Goal: Information Seeking & Learning: Learn about a topic

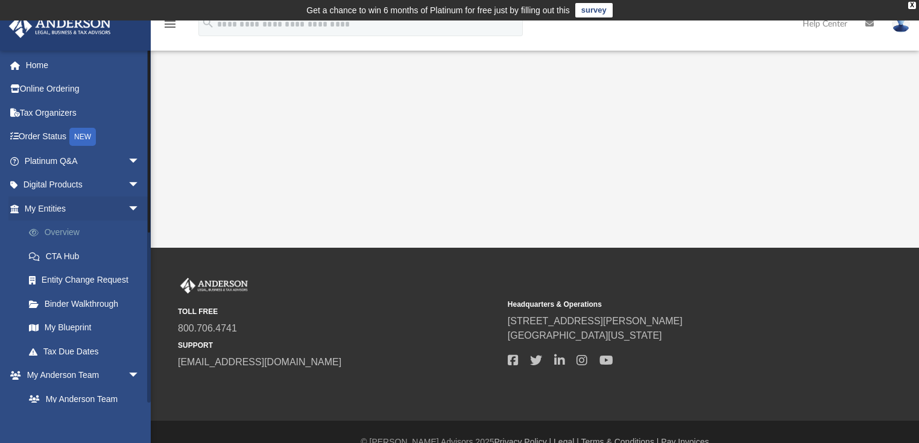
click at [62, 229] on link "Overview" at bounding box center [87, 233] width 141 height 24
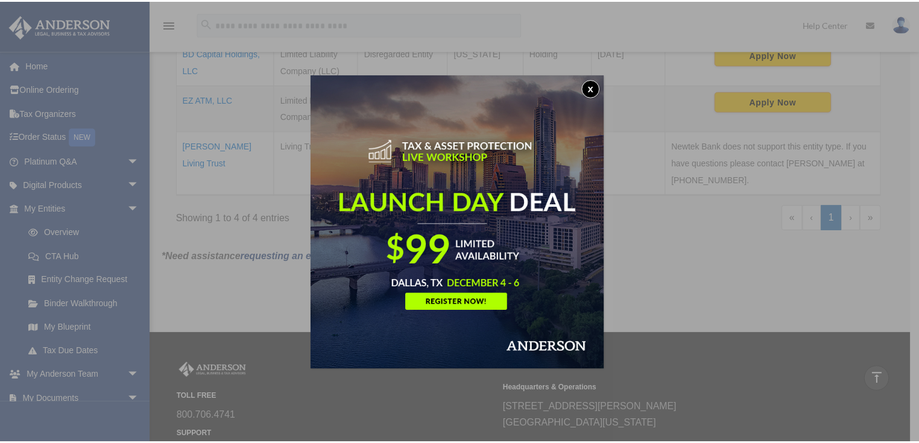
scroll to position [385, 0]
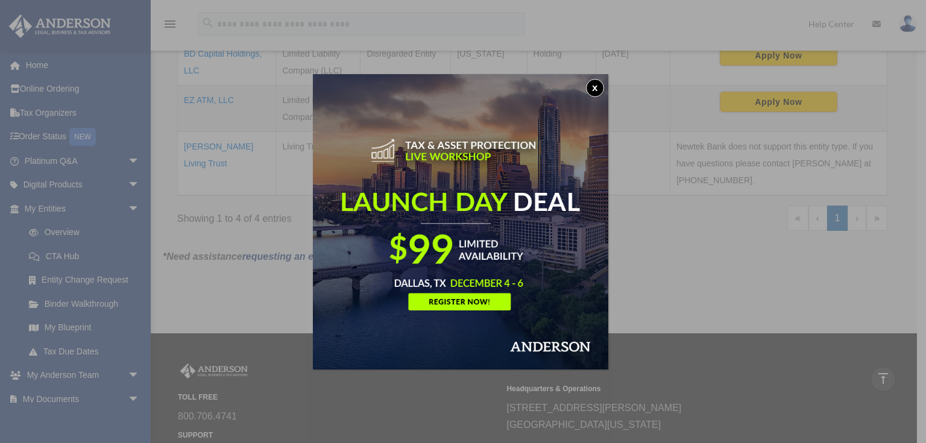
click at [597, 84] on button "x" at bounding box center [595, 88] width 18 height 18
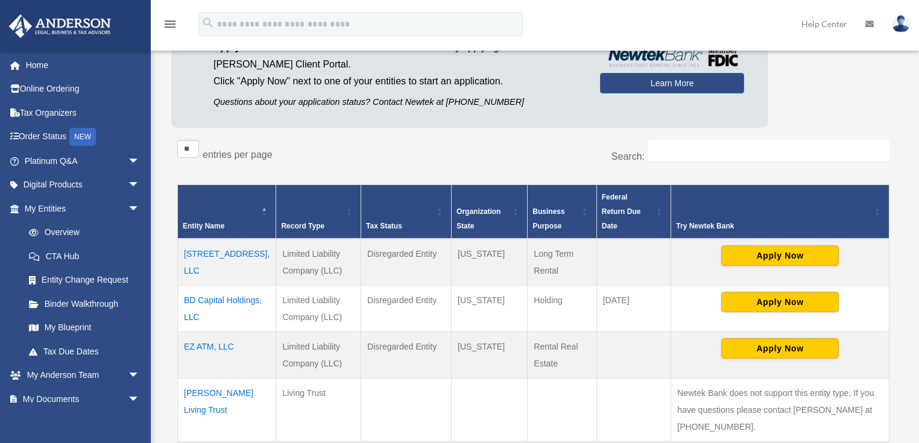
scroll to position [145, 0]
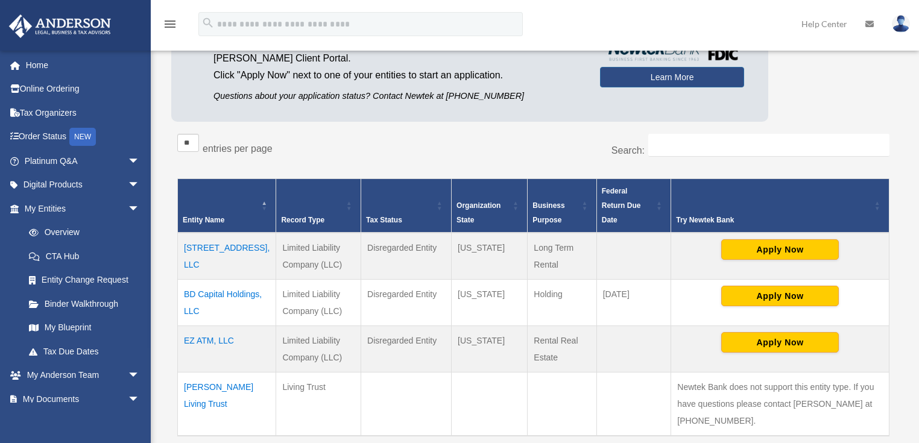
click at [210, 234] on td "[STREET_ADDRESS], LLC" at bounding box center [227, 256] width 98 height 47
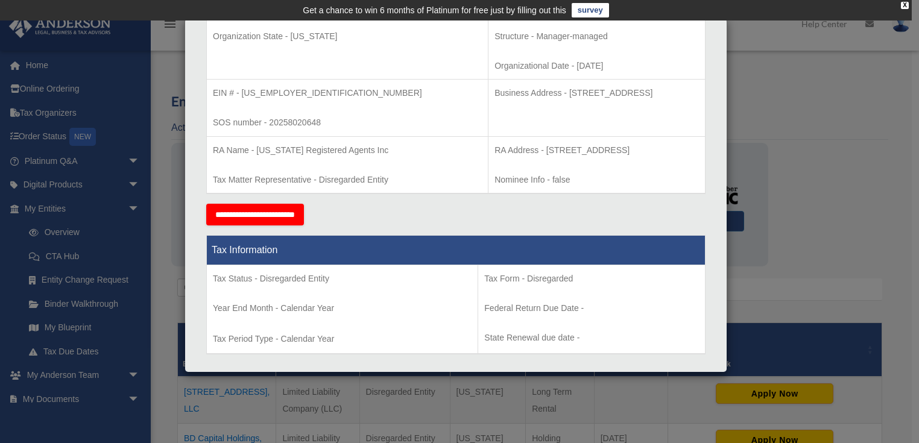
scroll to position [0, 0]
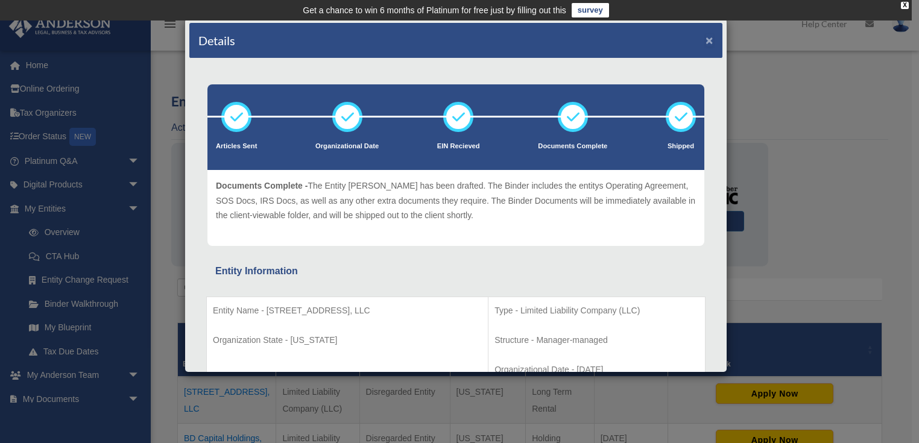
click at [706, 39] on button "×" at bounding box center [710, 40] width 8 height 13
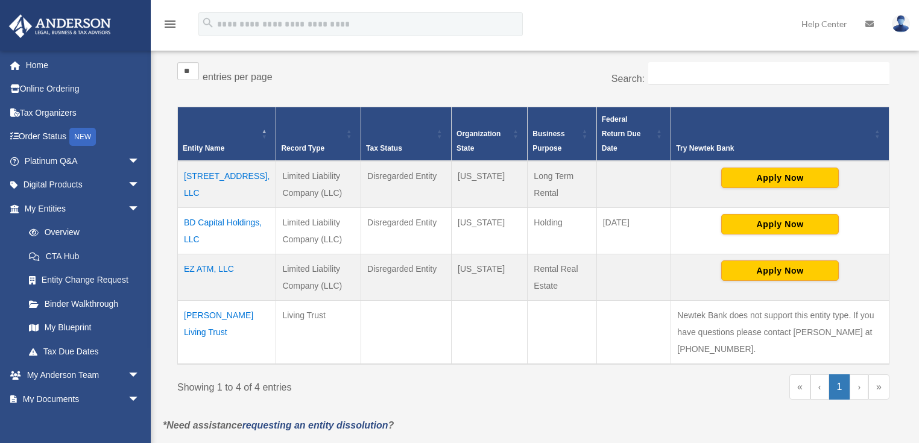
scroll to position [241, 0]
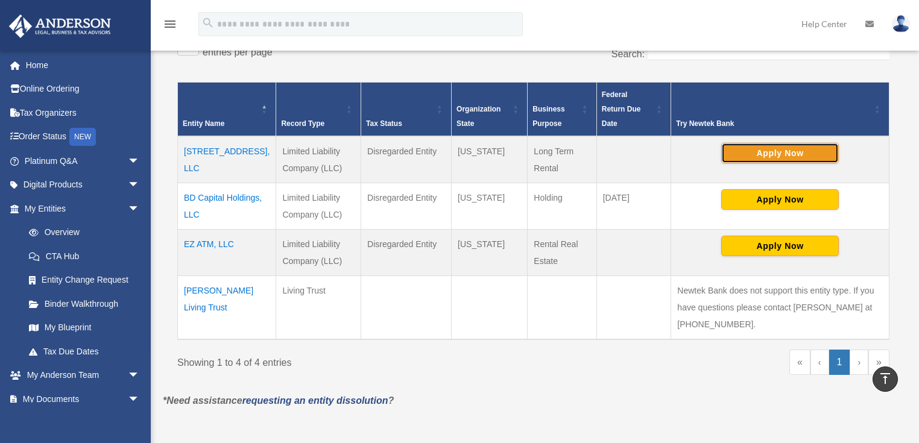
click at [779, 143] on button "Apply Now" at bounding box center [780, 153] width 118 height 21
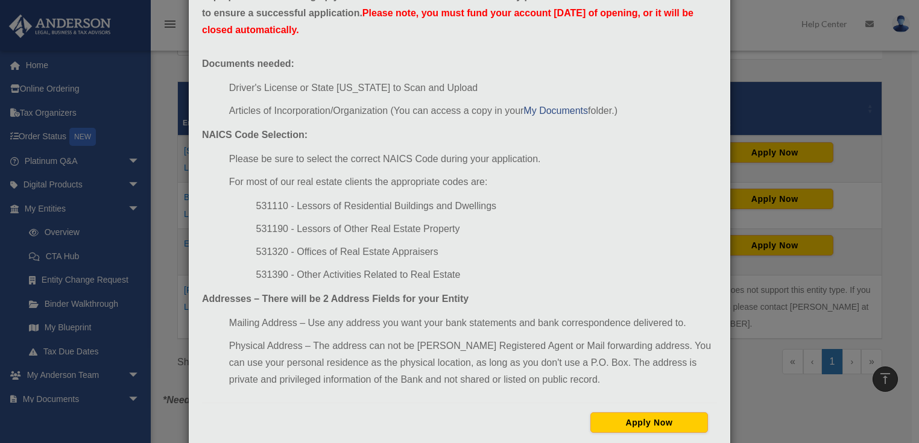
scroll to position [97, 0]
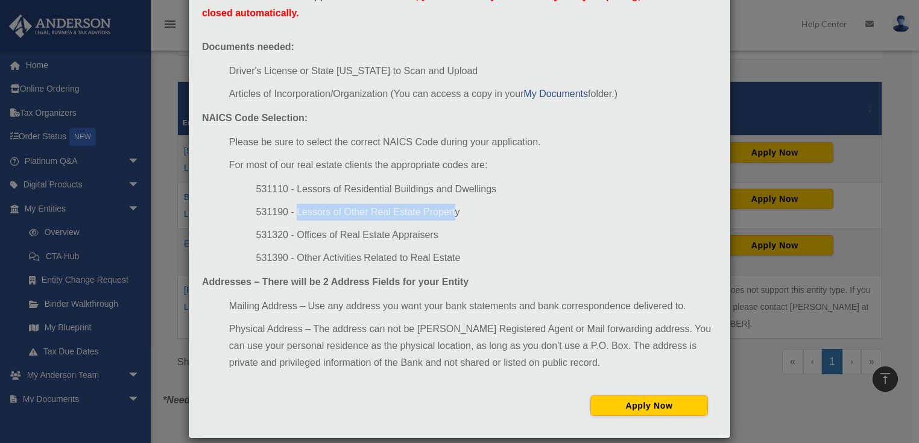
drag, startPoint x: 452, startPoint y: 212, endPoint x: 314, endPoint y: 213, distance: 138.1
click at [293, 214] on li "531190 - Lessors of Other Real Estate Property" at bounding box center [486, 212] width 461 height 17
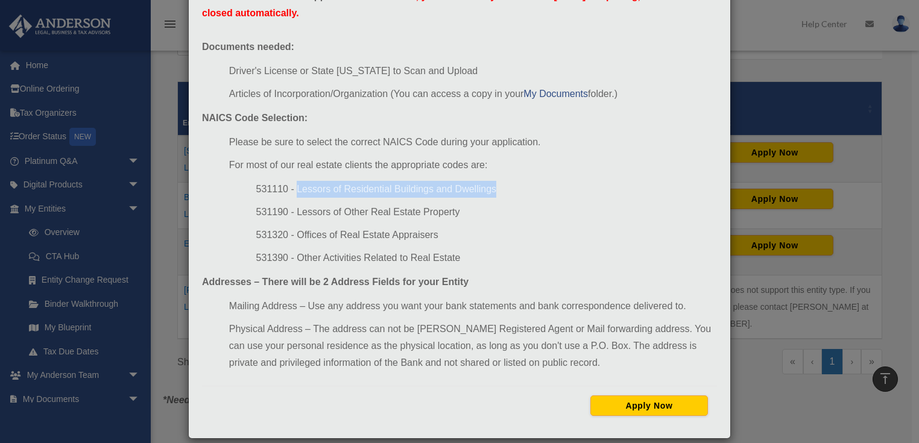
drag, startPoint x: 490, startPoint y: 189, endPoint x: 291, endPoint y: 191, distance: 199.0
click at [291, 191] on li "531110 - Lessors of Residential Buildings and Dwellings" at bounding box center [486, 189] width 461 height 17
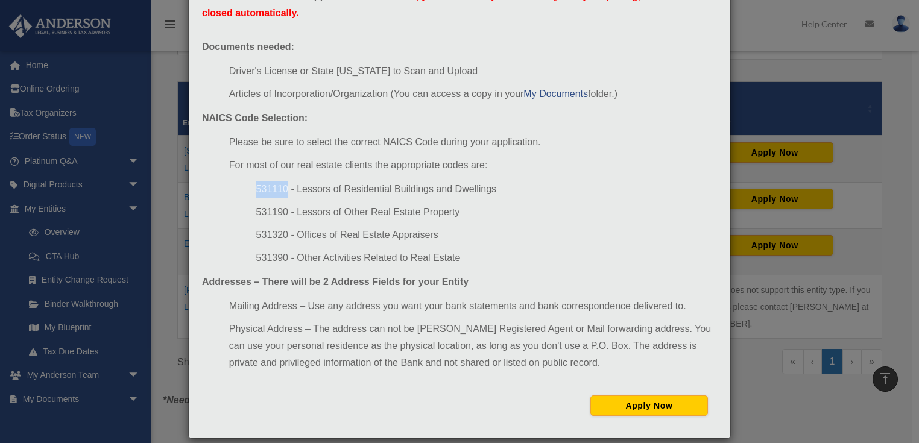
drag, startPoint x: 282, startPoint y: 188, endPoint x: 253, endPoint y: 187, distance: 28.4
click at [256, 187] on li "531110 - Lessors of Residential Buildings and Dwellings" at bounding box center [486, 189] width 461 height 17
copy li "531110"
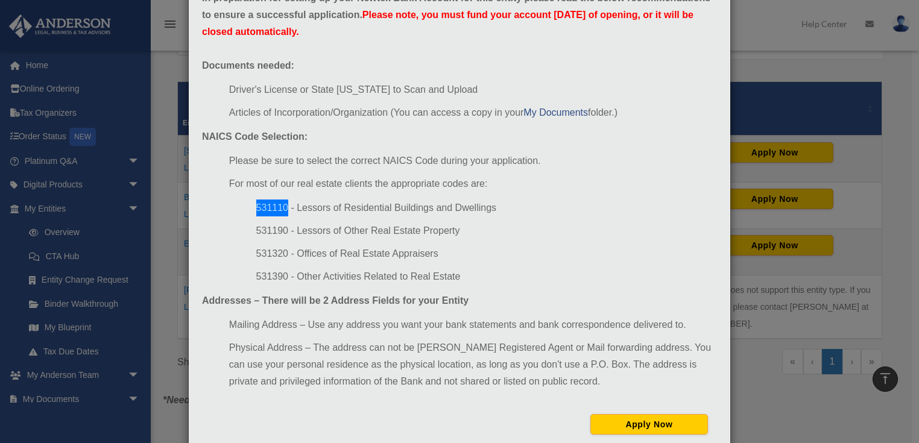
scroll to position [61, 0]
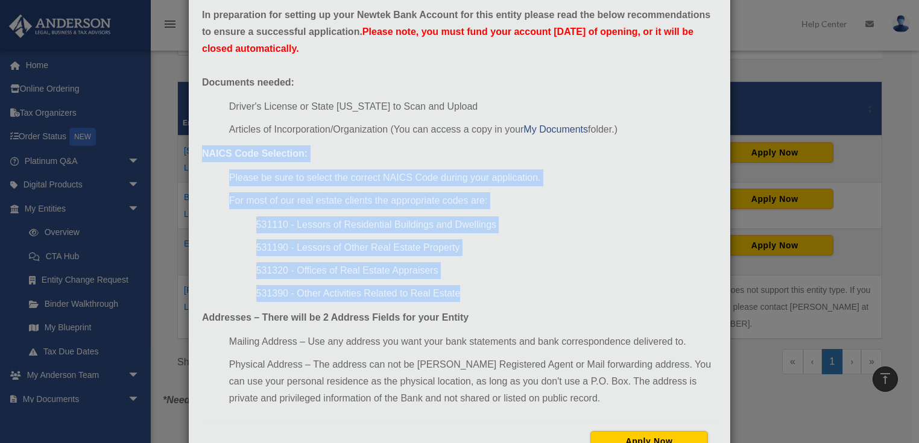
drag, startPoint x: 455, startPoint y: 293, endPoint x: 192, endPoint y: 150, distance: 300.1
click at [193, 150] on div "In preparation for setting up your Newtek Bank Account for this entity please r…" at bounding box center [459, 234] width 533 height 472
copy div "NAICS Code Selection: Please be sure to select the correct NAICS Code during yo…"
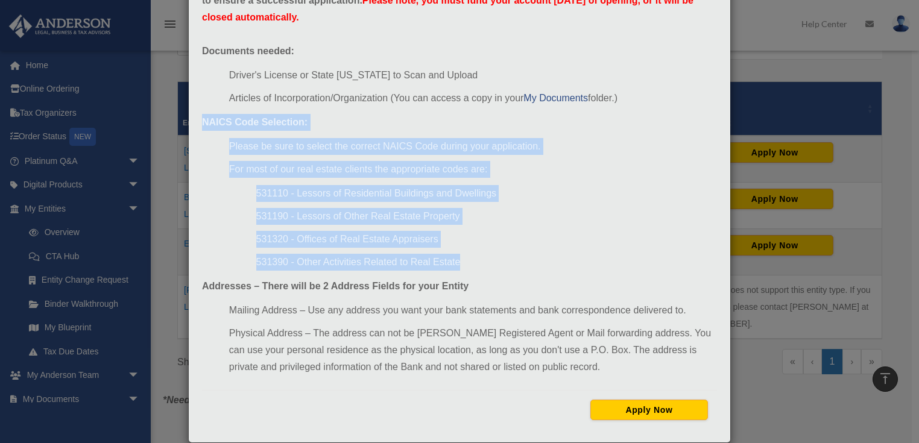
scroll to position [109, 0]
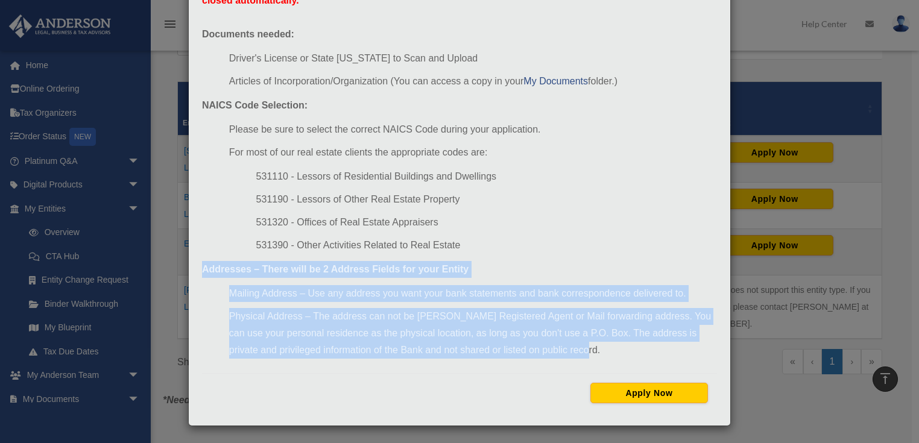
drag, startPoint x: 536, startPoint y: 349, endPoint x: 270, endPoint y: 261, distance: 280.2
click at [179, 259] on div "Newtek Application Information × In preparation for setting up your Newtek Bank…" at bounding box center [459, 221] width 919 height 443
copy div "Addresses – There will be 2 Address Fields for your Entity Mailing Address – Us…"
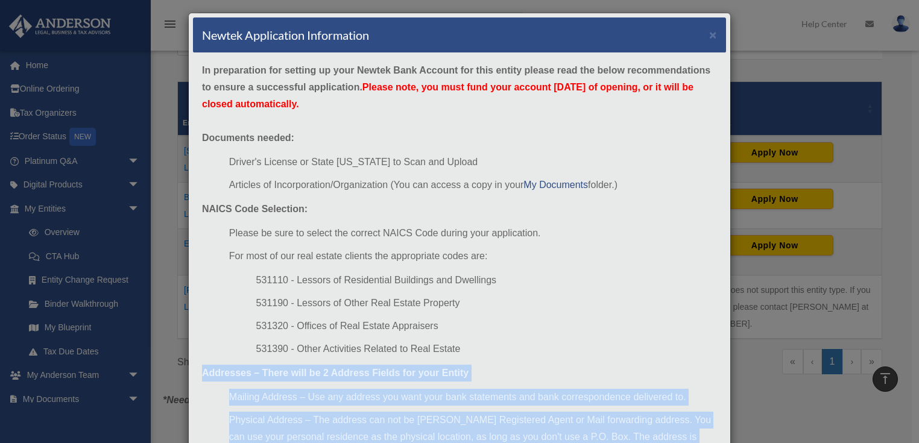
scroll to position [0, 0]
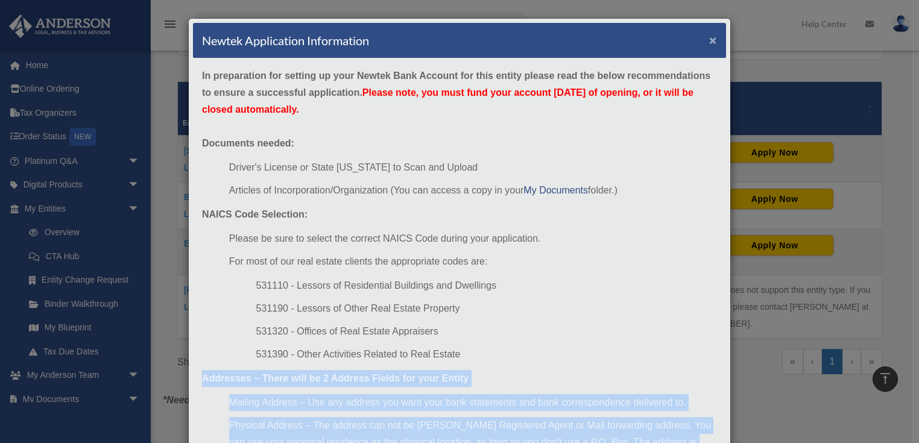
click at [709, 38] on button "×" at bounding box center [713, 40] width 8 height 13
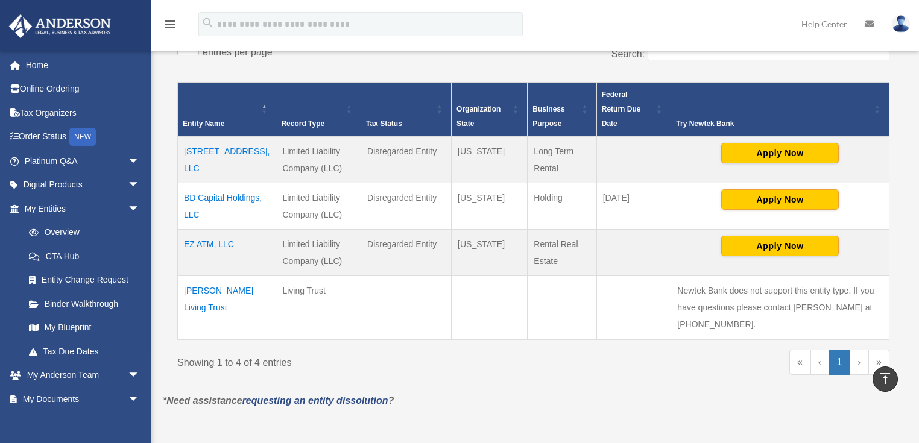
click at [204, 136] on td "1822 E Pikes Peak Ave, LLC" at bounding box center [227, 159] width 98 height 47
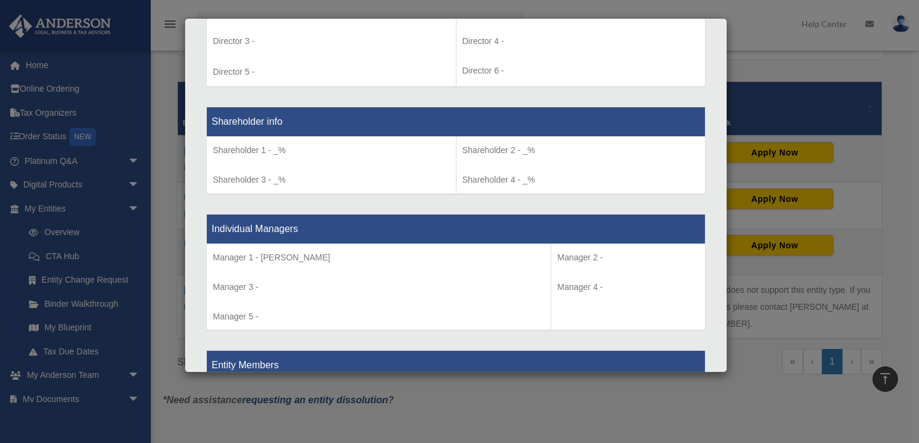
scroll to position [1013, 0]
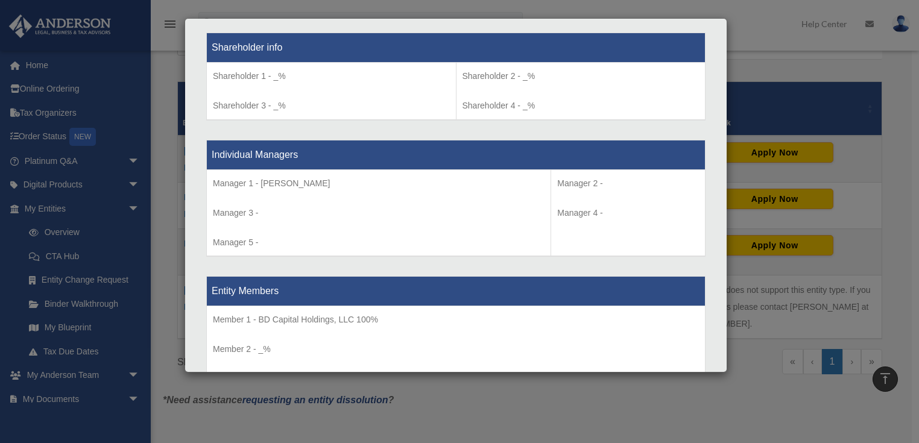
click at [454, 26] on div "Shareholder info Shareholder 1 - _% Shareholder 3 - _% Shareholder 2 - _% Share…" at bounding box center [455, 76] width 499 height 107
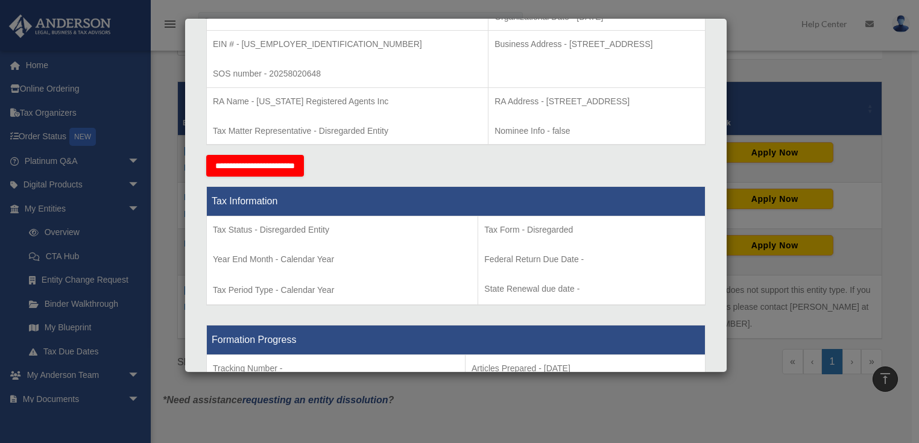
scroll to position [338, 0]
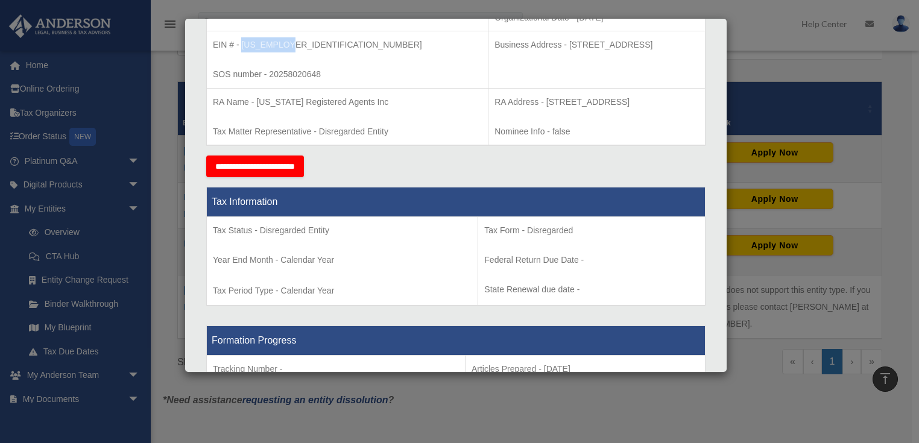
drag, startPoint x: 289, startPoint y: 43, endPoint x: 242, endPoint y: 46, distance: 47.1
click at [242, 46] on p "EIN # - 39-4449842" at bounding box center [347, 44] width 269 height 15
copy p "39-4449842"
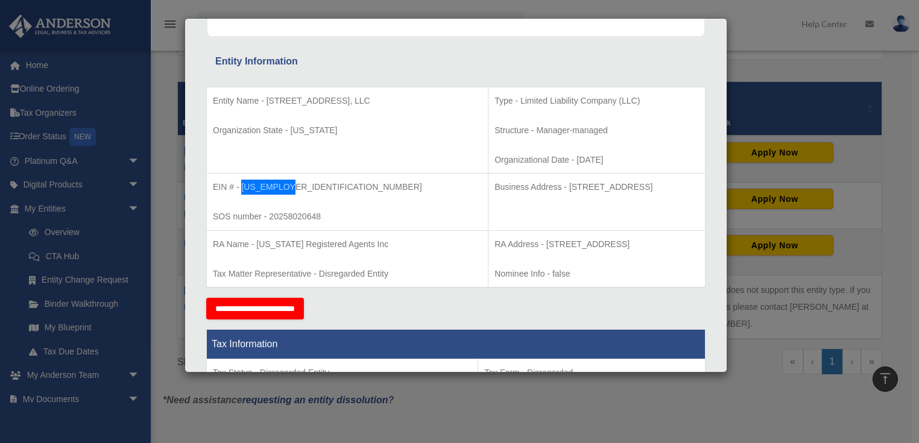
scroll to position [193, 0]
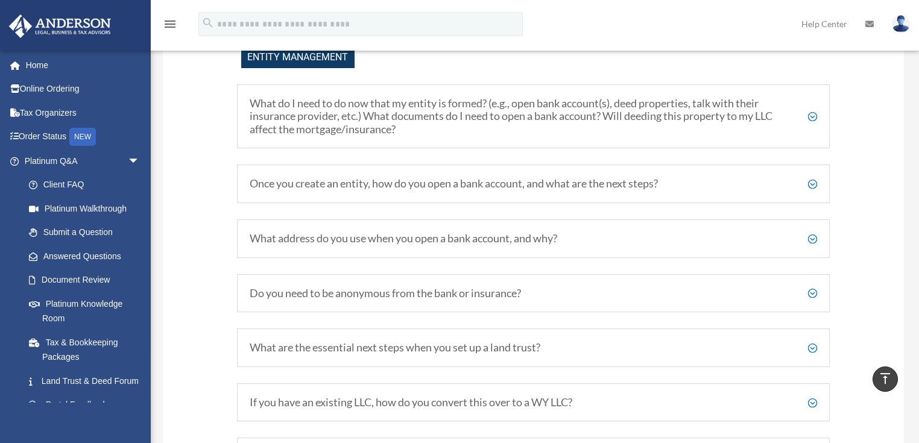
scroll to position [1378, 0]
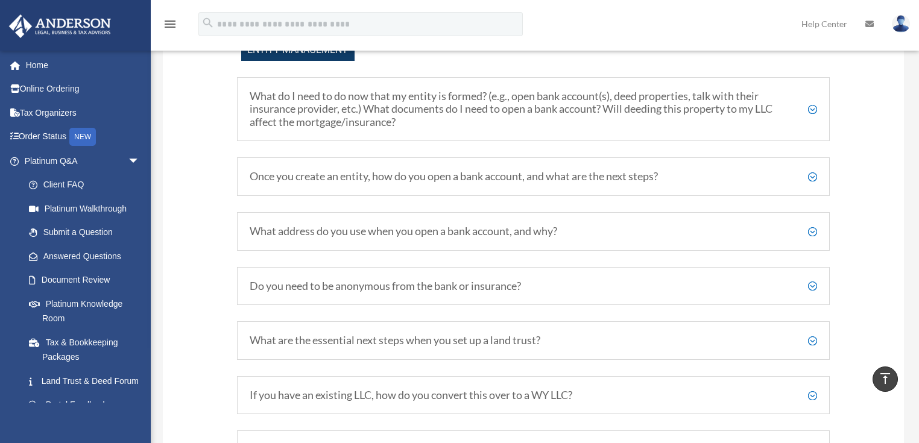
click at [818, 239] on div "What address do you use when you open a bank account, and why? You can use your…" at bounding box center [533, 231] width 593 height 39
click at [810, 238] on h5 "What address do you use when you open a bank account, and why?" at bounding box center [534, 231] width 568 height 13
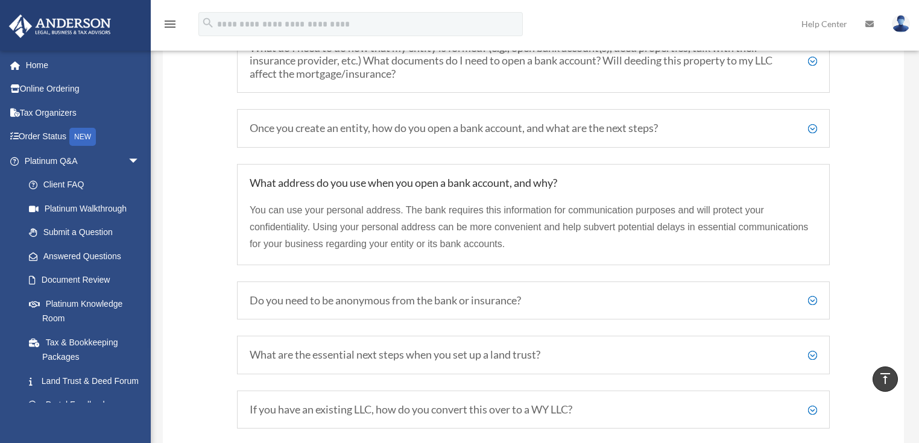
scroll to position [1474, 0]
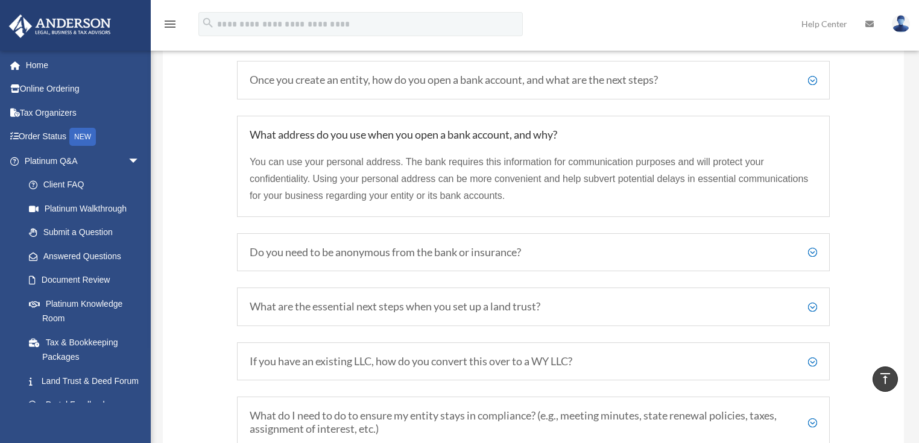
click at [816, 259] on h5 "Do you need to be anonymous from the bank or insurance?" at bounding box center [534, 252] width 568 height 13
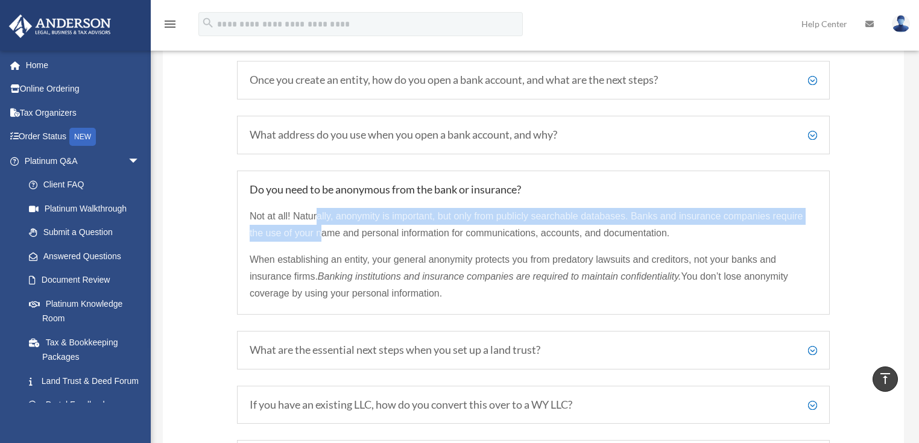
drag, startPoint x: 317, startPoint y: 227, endPoint x: 322, endPoint y: 244, distance: 17.2
click at [322, 238] on span "Not at all! Naturally, anonymity is important, but only from publicly searchabl…" at bounding box center [527, 224] width 554 height 27
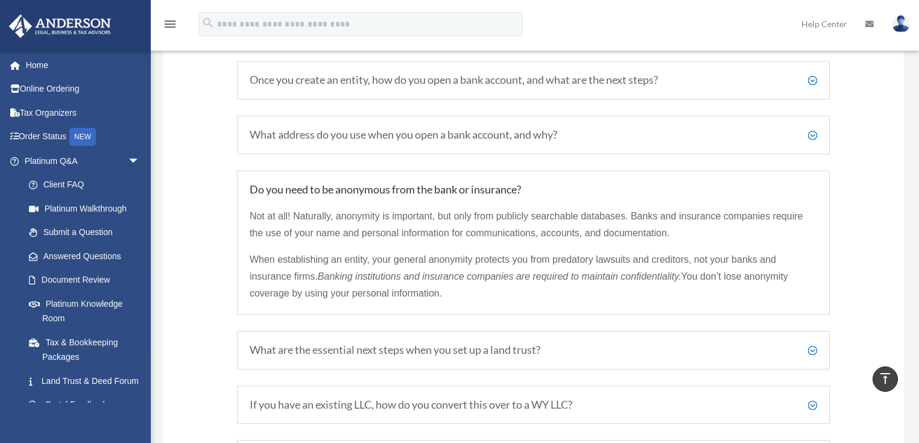
click at [553, 238] on span "Not at all! Naturally, anonymity is important, but only from publicly searchabl…" at bounding box center [527, 224] width 554 height 27
drag, startPoint x: 274, startPoint y: 265, endPoint x: 371, endPoint y: 273, distance: 96.8
click at [371, 273] on span "When establishing an entity, your general anonymity protects you from predatory…" at bounding box center [513, 268] width 527 height 27
click at [435, 267] on span "When establishing an entity, your general anonymity protects you from predatory…" at bounding box center [513, 268] width 527 height 27
click at [815, 87] on h5 "Once you create an entity, how do you open a bank account, and what are the nex…" at bounding box center [534, 80] width 568 height 13
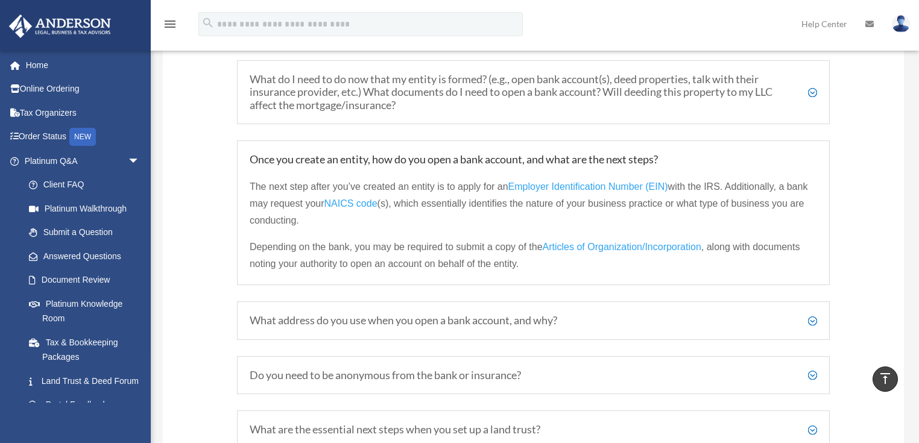
scroll to position [1426, 0]
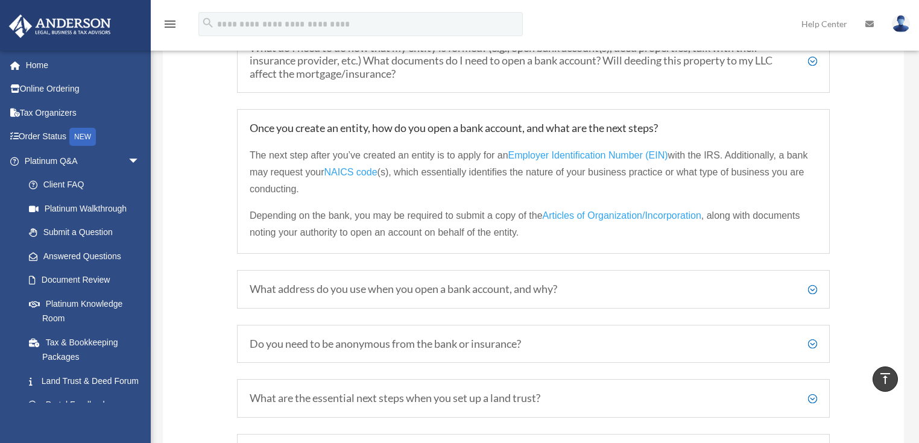
click at [351, 177] on span "NAICS code" at bounding box center [350, 172] width 53 height 10
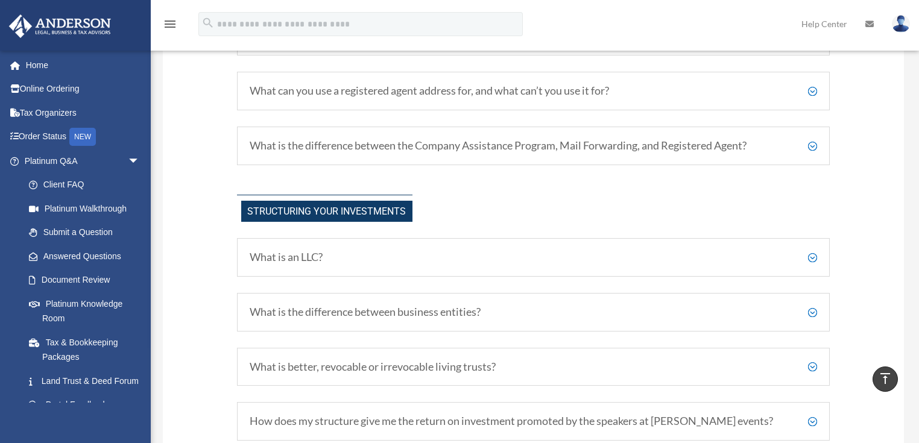
scroll to position [268, 0]
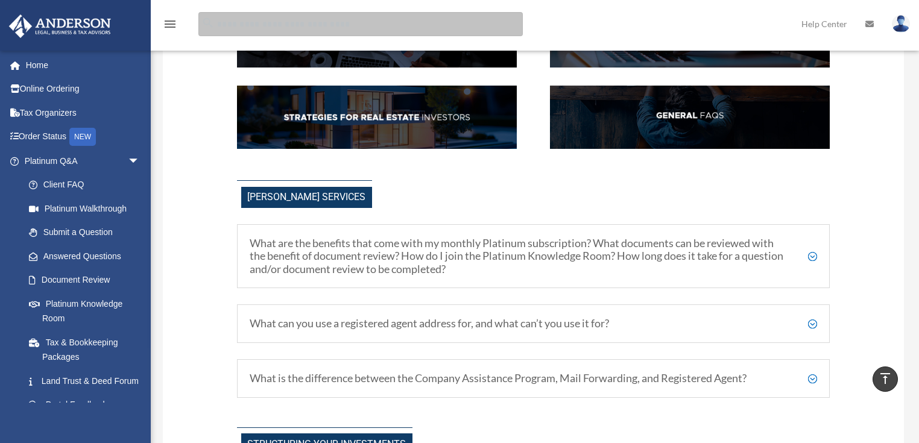
click at [311, 23] on input "search" at bounding box center [360, 24] width 324 height 24
type input "*****"
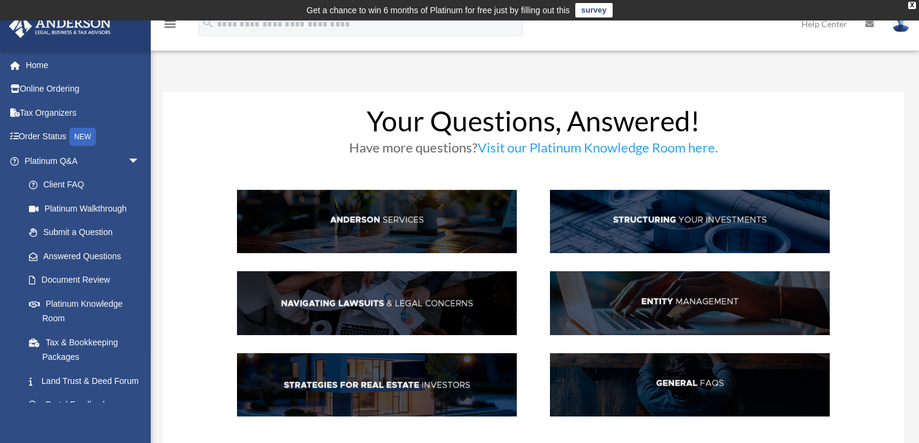
scroll to position [48, 0]
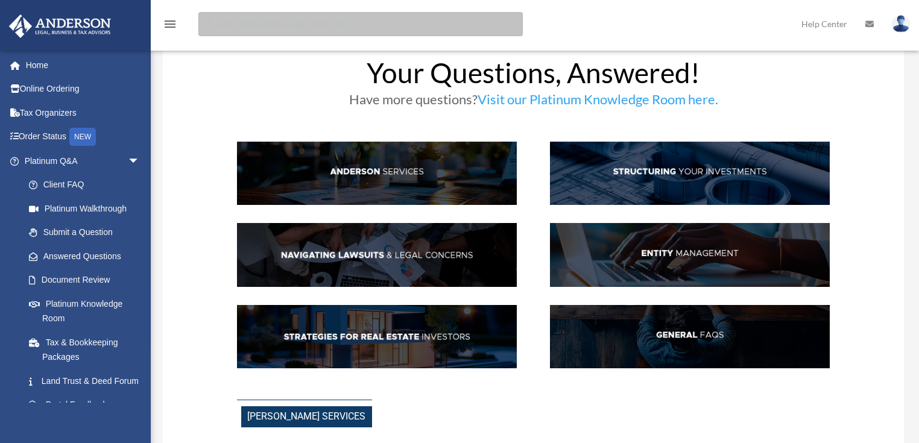
click at [247, 20] on input "search" at bounding box center [360, 24] width 324 height 24
paste input "**********"
type input "**********"
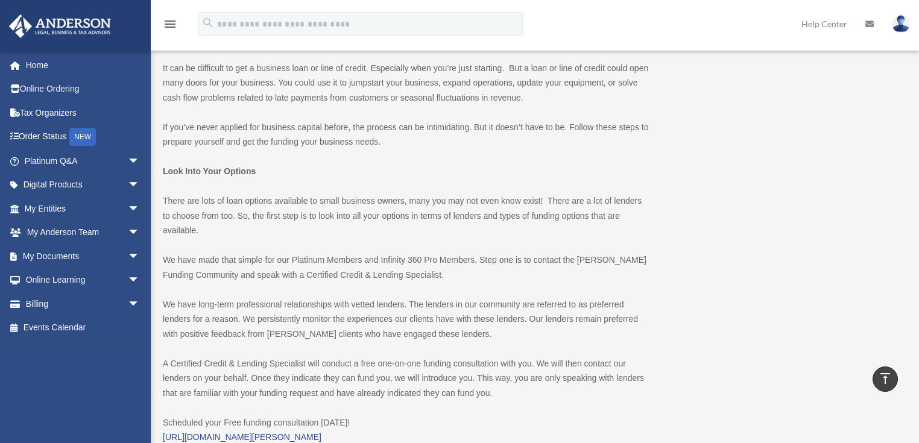
scroll to position [48, 0]
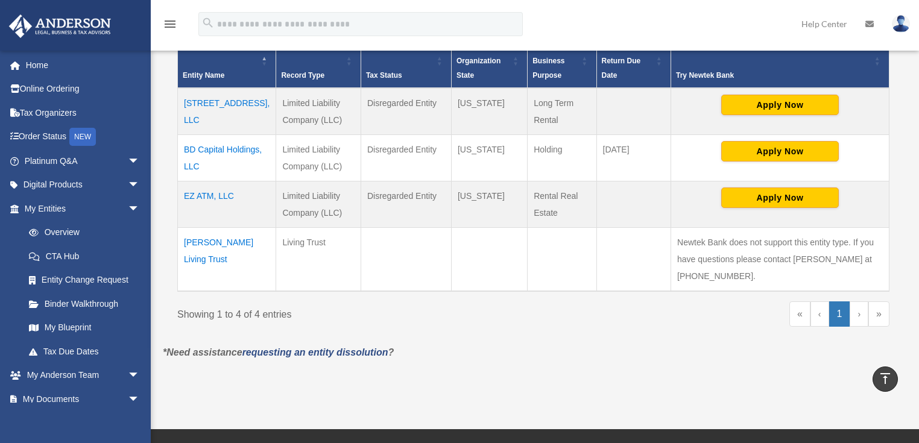
scroll to position [469, 0]
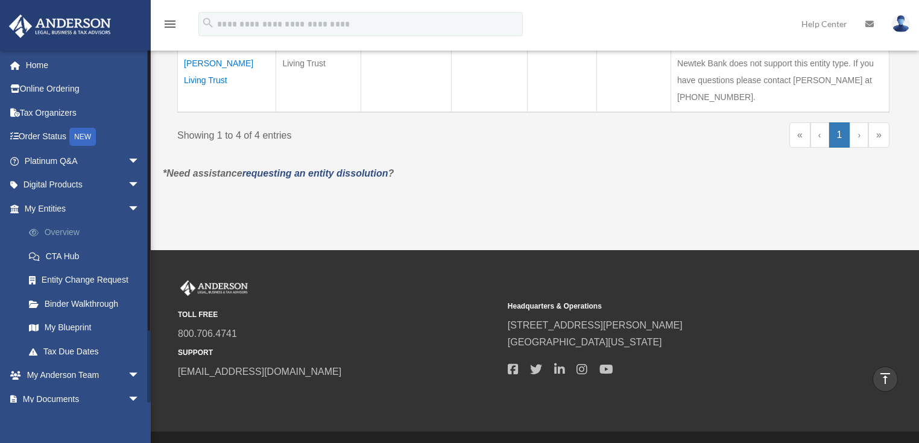
click at [63, 234] on link "Overview" at bounding box center [87, 233] width 141 height 24
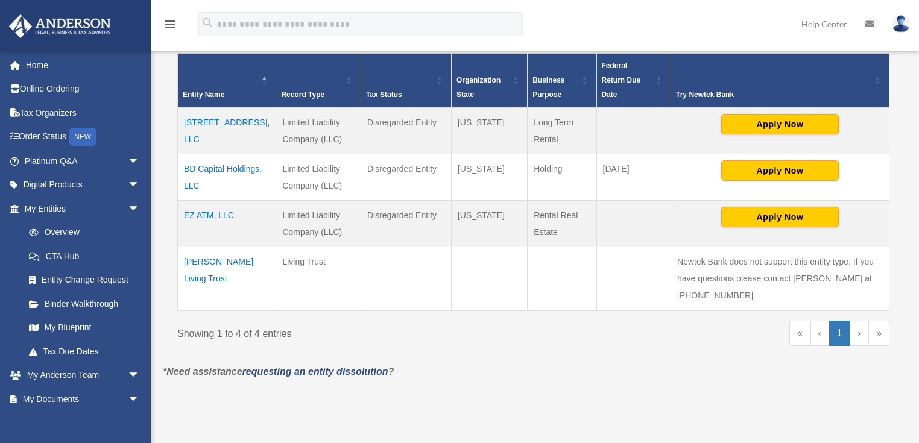
scroll to position [34, 0]
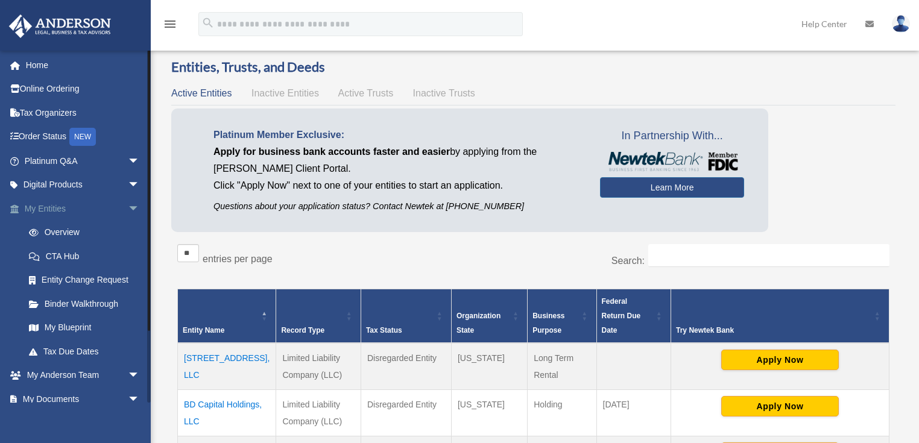
click at [45, 210] on link "My Entities arrow_drop_down" at bounding box center [83, 209] width 150 height 24
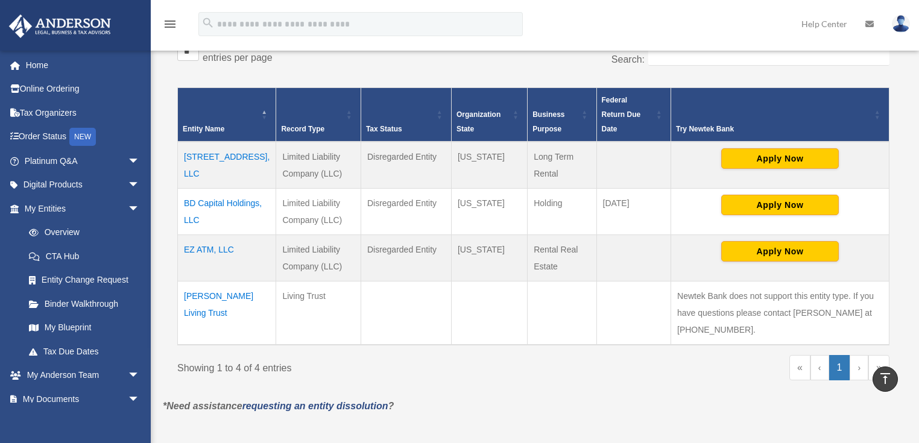
scroll to position [227, 0]
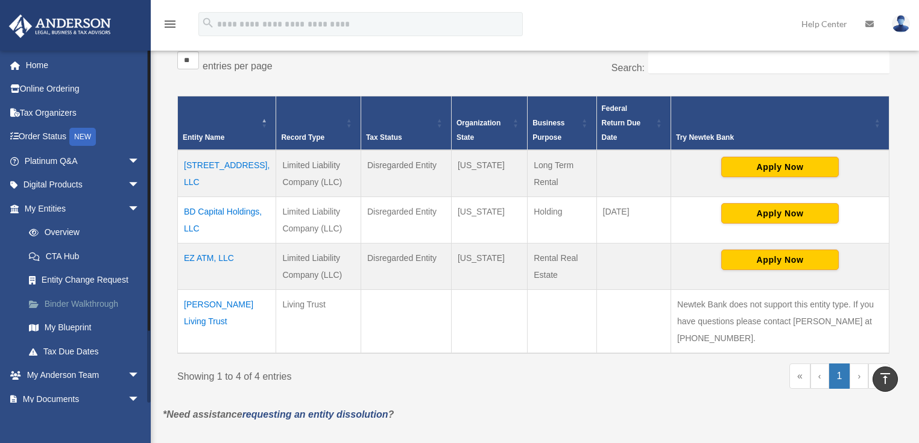
click at [69, 302] on link "Binder Walkthrough" at bounding box center [87, 304] width 141 height 24
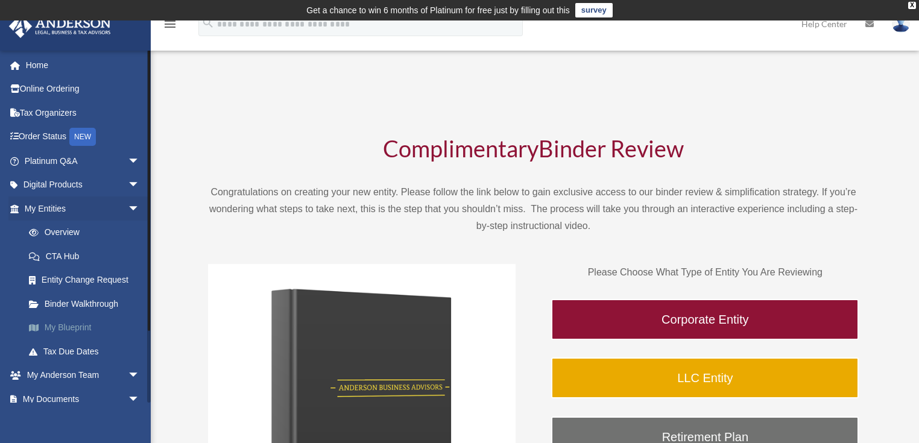
click at [74, 326] on link "My Blueprint" at bounding box center [87, 328] width 141 height 24
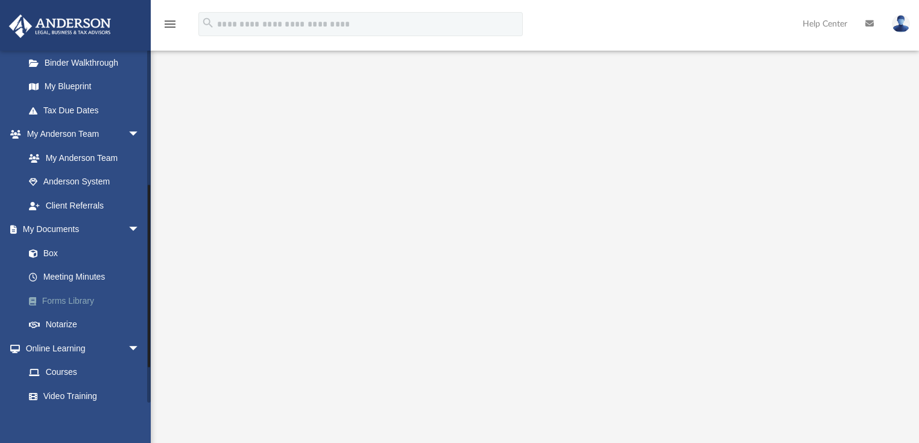
scroll to position [290, 0]
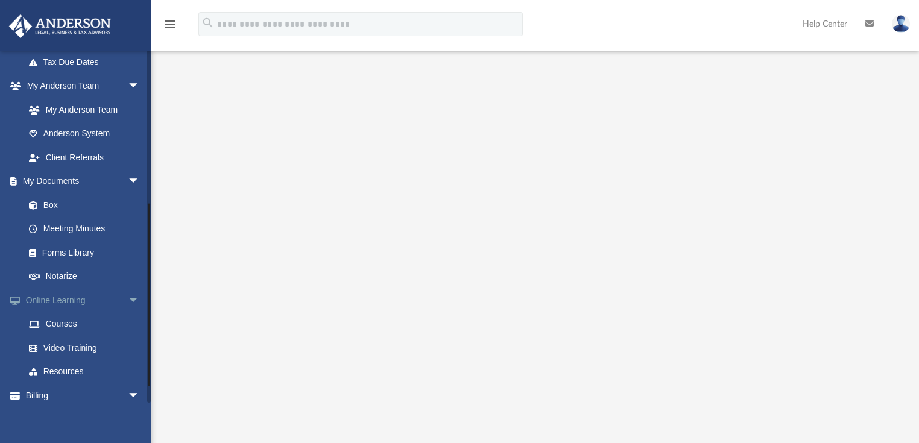
click at [65, 299] on link "Online Learning arrow_drop_down" at bounding box center [83, 300] width 150 height 24
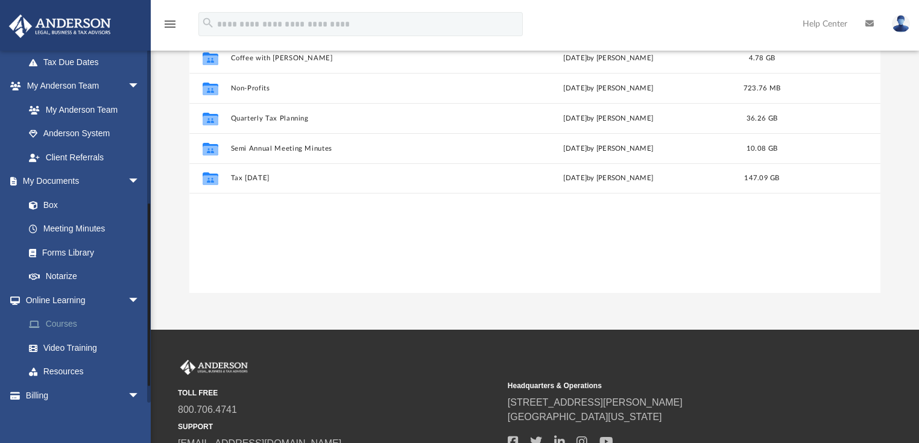
scroll to position [267, 685]
click at [64, 323] on link "Courses" at bounding box center [87, 324] width 141 height 24
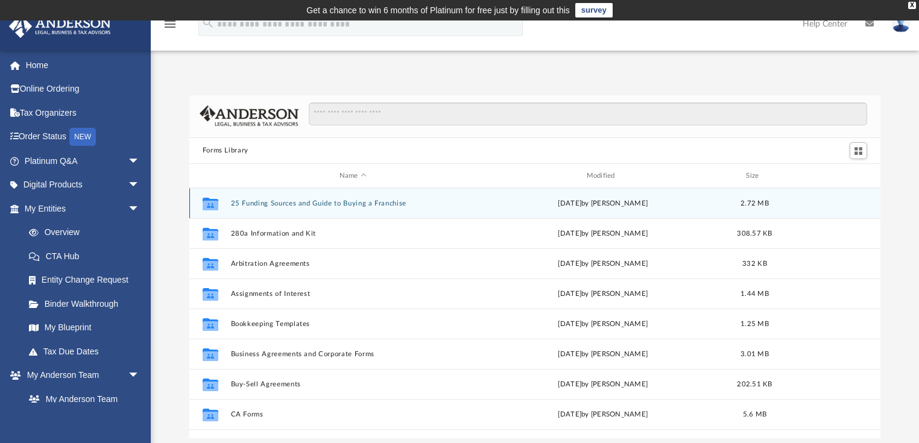
click at [286, 201] on button "25 Funding Sources and Guide to Buying a Franchise" at bounding box center [352, 204] width 245 height 8
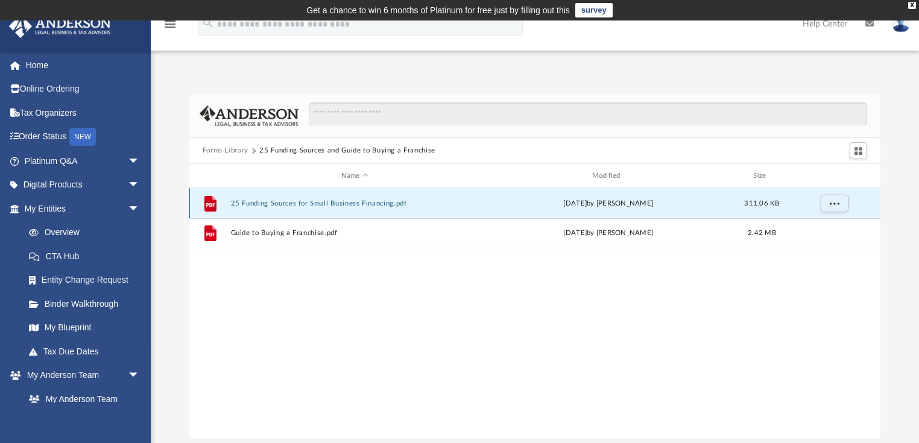
drag, startPoint x: 288, startPoint y: 201, endPoint x: 266, endPoint y: 207, distance: 22.7
click at [267, 207] on div "File 25 Funding Sources for Small Business Financing.pdf Mon Jan 9 2023 by Mary…" at bounding box center [535, 203] width 692 height 30
click at [268, 203] on button "25 Funding Sources for Small Business Financing.pdf" at bounding box center [354, 204] width 248 height 8
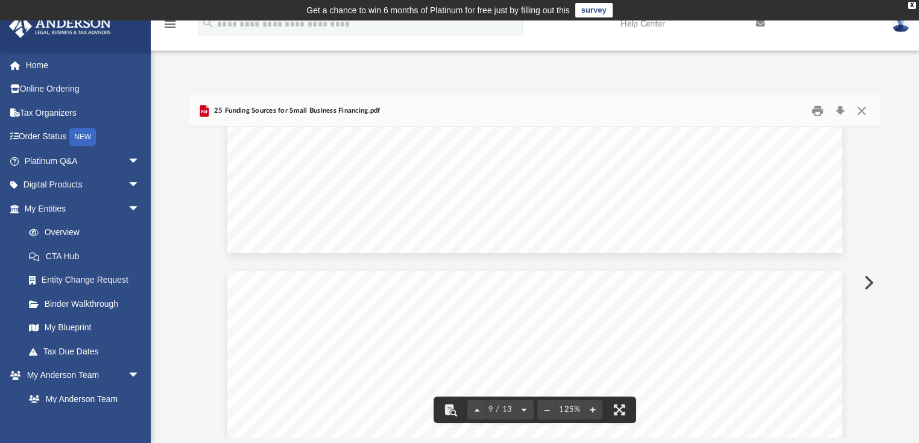
scroll to position [6369, 0]
click at [859, 111] on button "Close" at bounding box center [862, 110] width 22 height 19
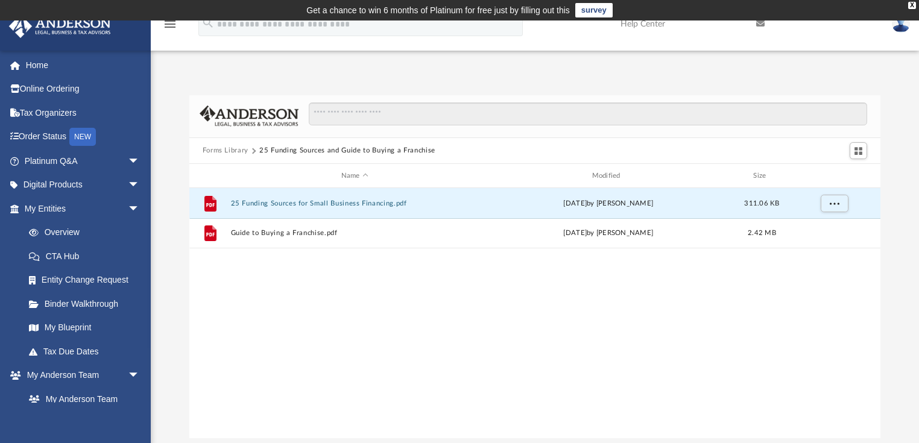
click at [239, 151] on button "Forms Library" at bounding box center [226, 150] width 46 height 11
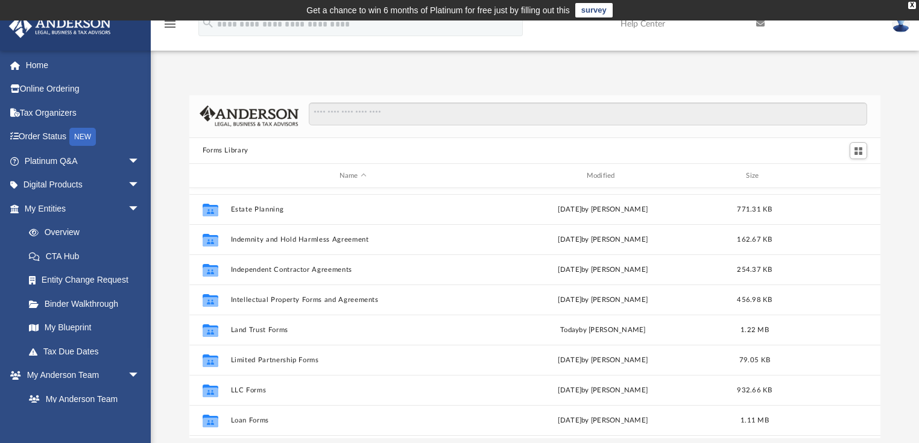
scroll to position [434, 0]
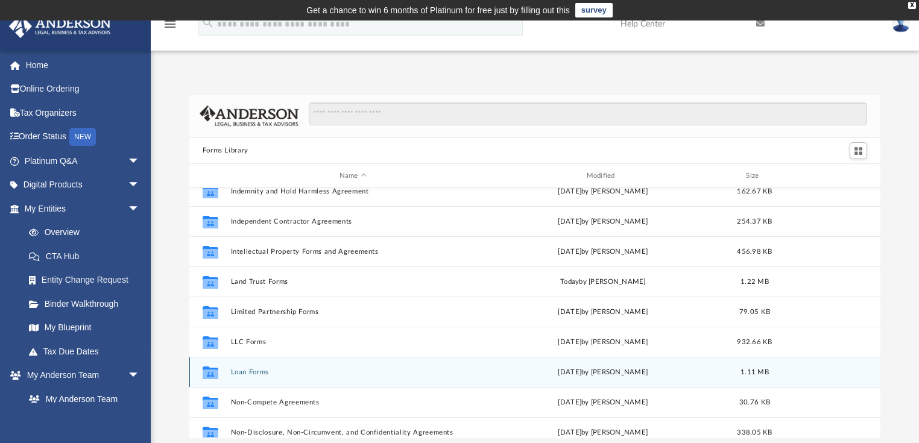
click at [258, 374] on button "Loan Forms" at bounding box center [352, 373] width 245 height 8
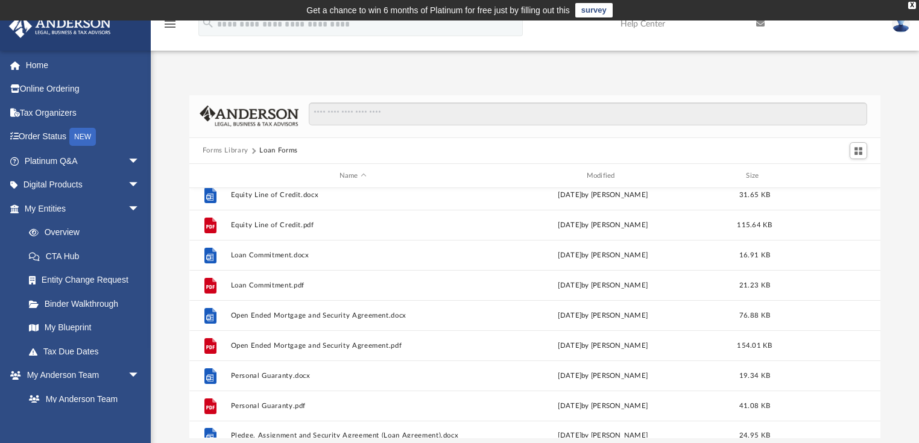
scroll to position [0, 0]
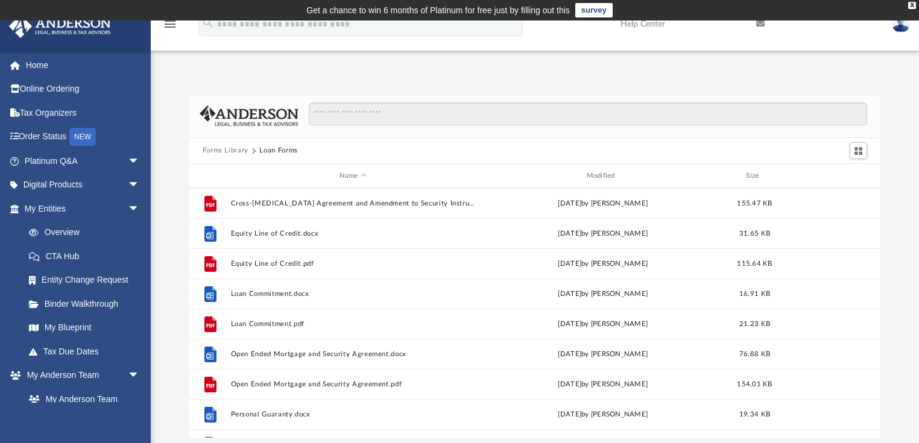
click at [237, 151] on button "Forms Library" at bounding box center [226, 150] width 46 height 11
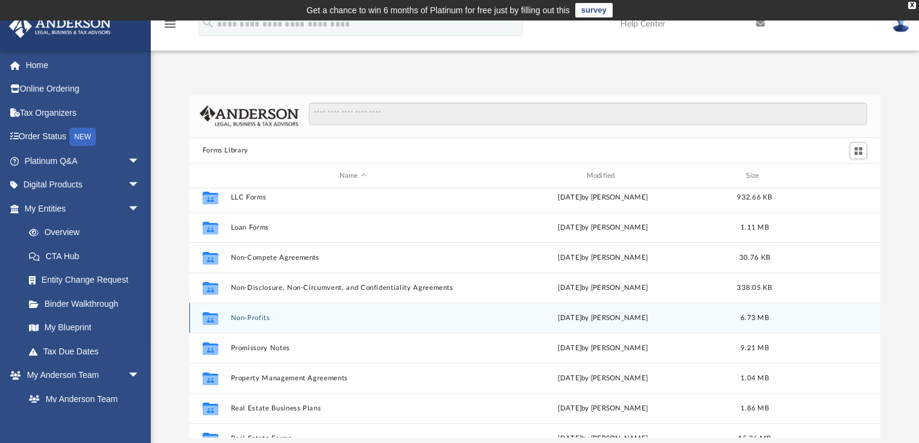
scroll to position [627, 0]
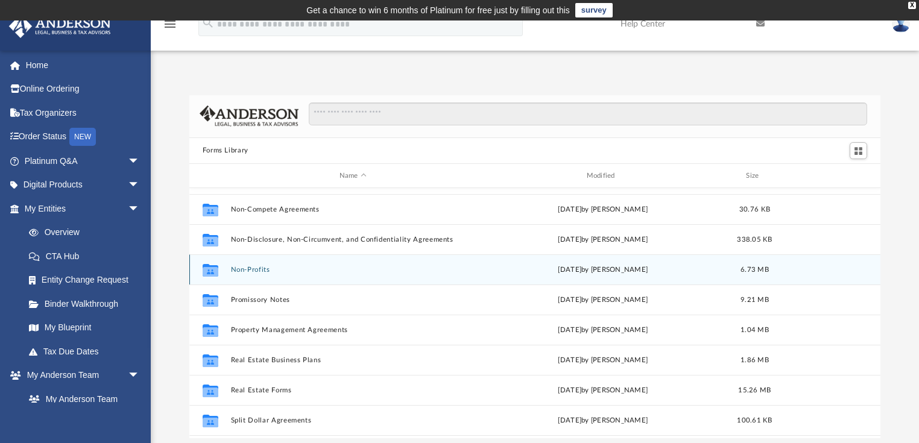
click at [252, 269] on button "Non-Profits" at bounding box center [352, 270] width 245 height 8
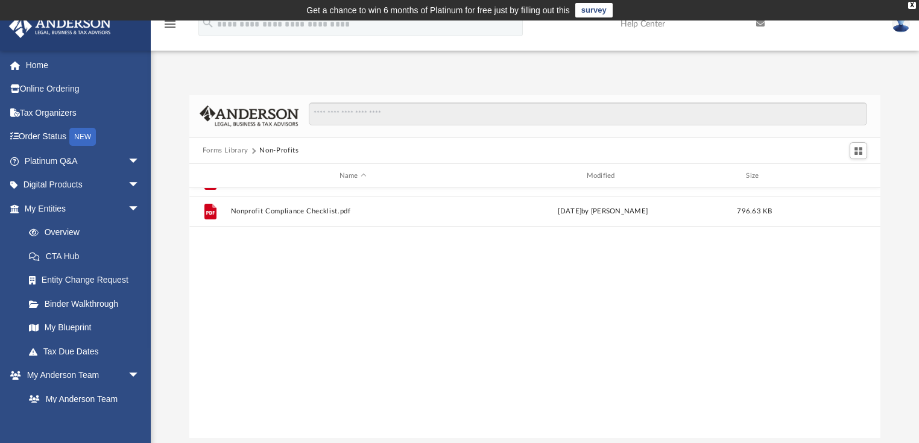
scroll to position [0, 0]
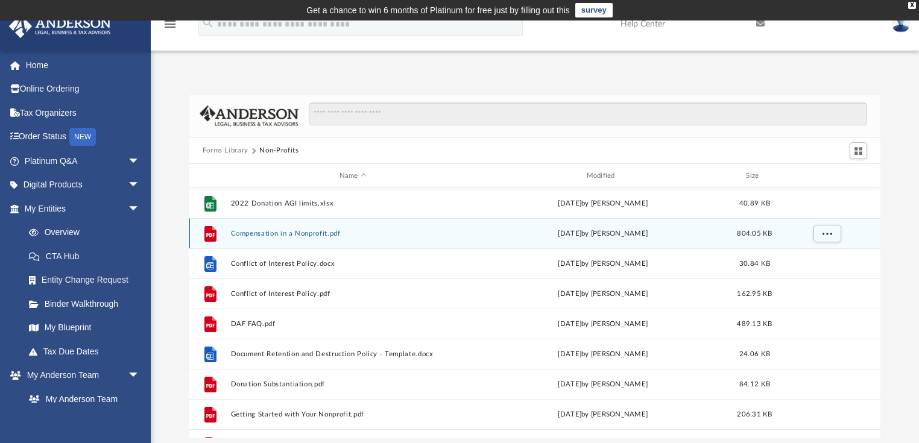
click at [274, 233] on button "Compensation in a Nonprofit.pdf" at bounding box center [352, 234] width 245 height 8
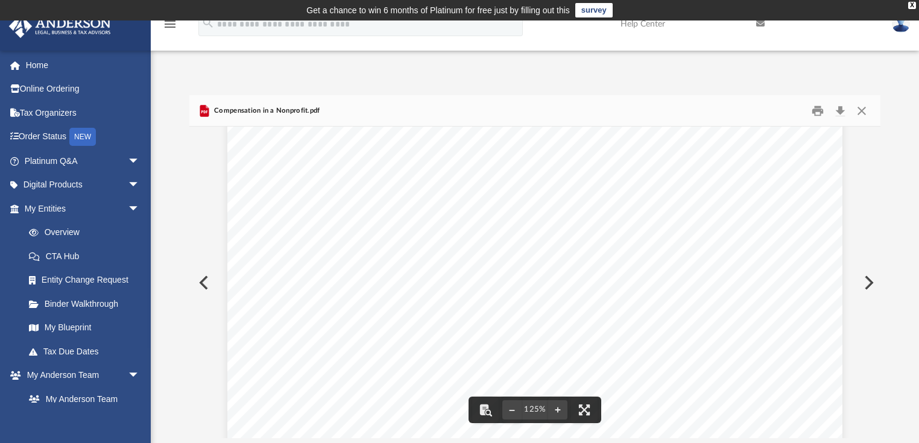
scroll to position [483, 0]
drag, startPoint x: 444, startPoint y: 320, endPoint x: 508, endPoint y: 375, distance: 84.3
click at [508, 375] on div "A n d e r s o n A d v i s o r s . c o m I 8 0 0 . 7 0 6 . 4 7 4 1 I N e v a d a…" at bounding box center [534, 51] width 615 height 796
click at [862, 112] on button "Close" at bounding box center [862, 110] width 22 height 19
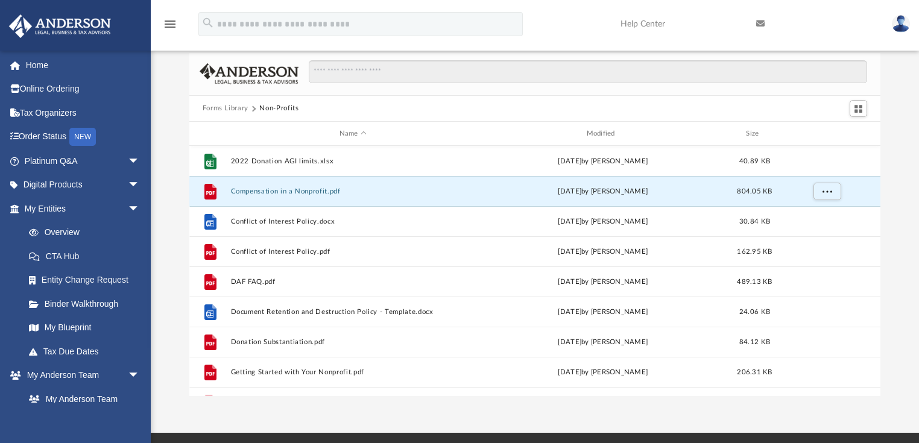
scroll to position [0, 0]
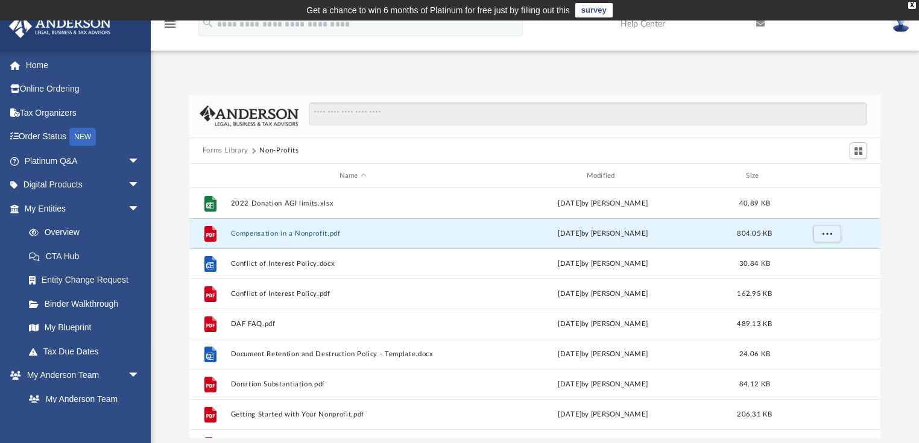
click at [230, 150] on button "Forms Library" at bounding box center [226, 150] width 46 height 11
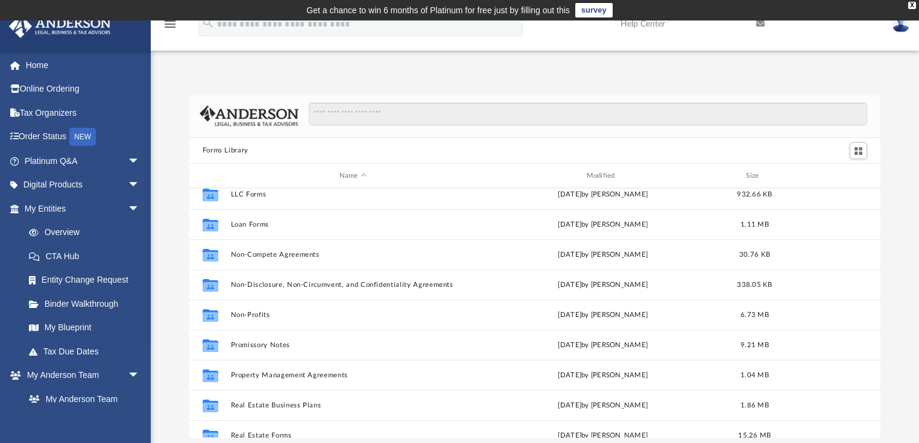
scroll to position [627, 0]
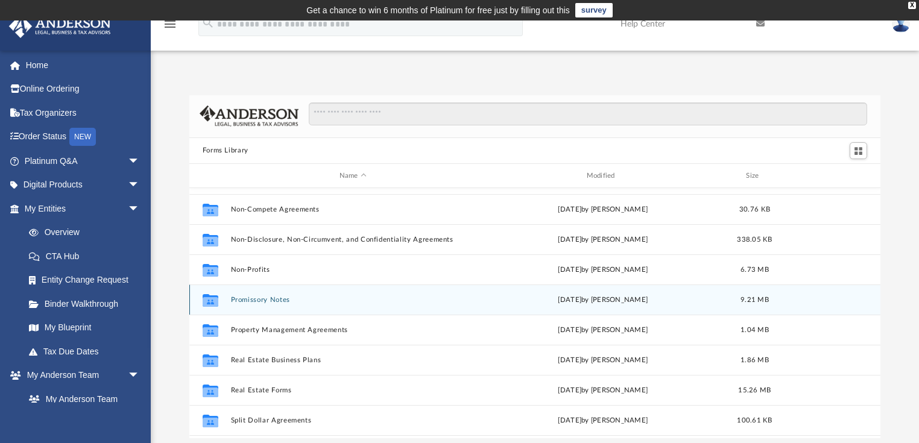
click at [273, 301] on button "Promissory Notes" at bounding box center [352, 300] width 245 height 8
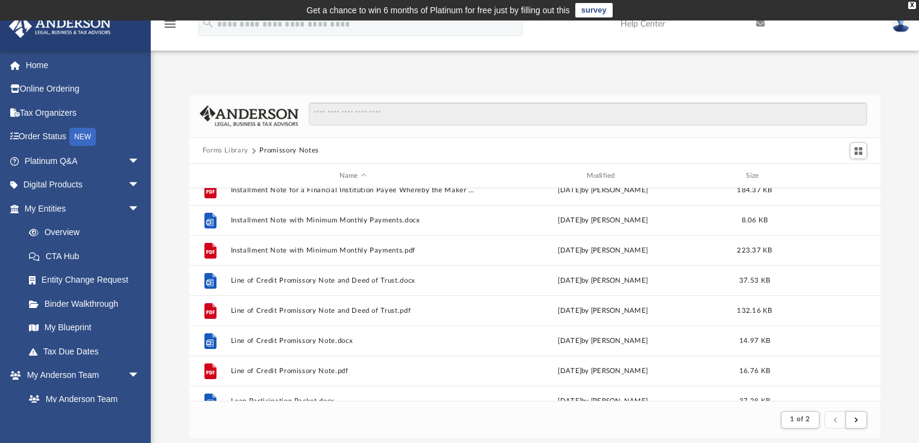
scroll to position [724, 0]
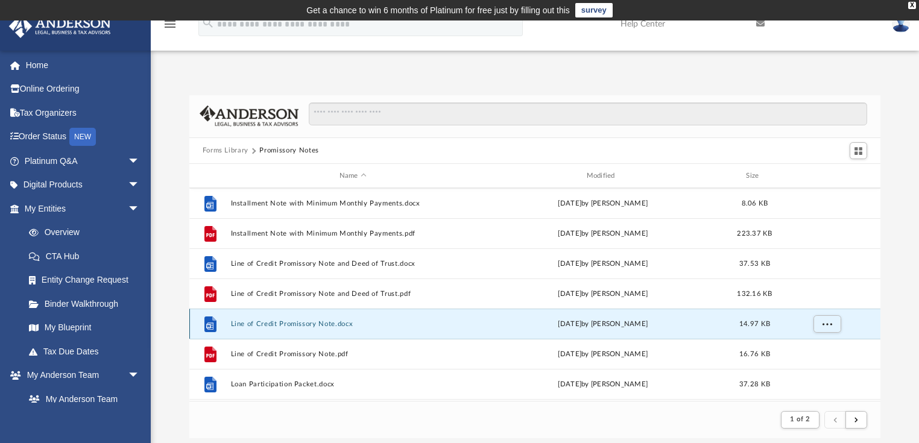
click at [309, 324] on button "Line of Credit Promissory Note.docx" at bounding box center [352, 324] width 245 height 8
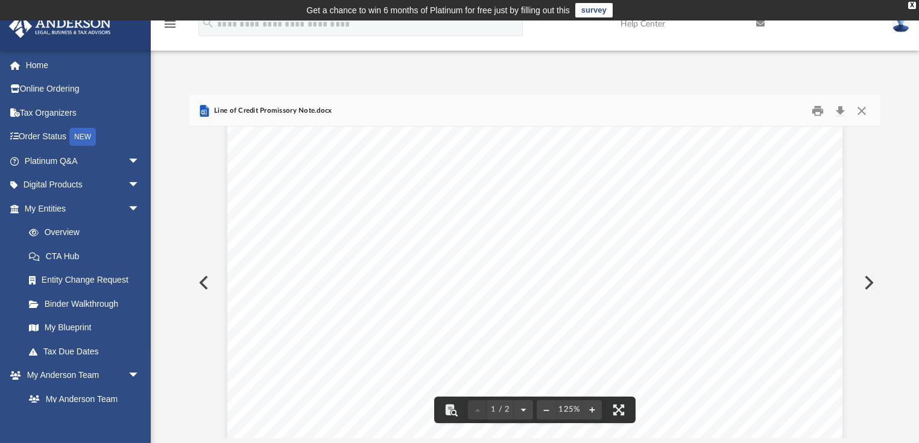
scroll to position [48, 0]
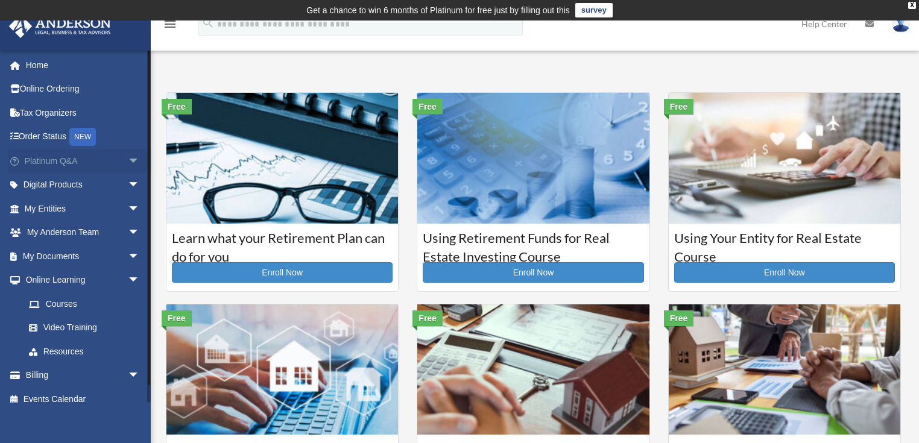
click at [128, 162] on span "arrow_drop_down" at bounding box center [140, 161] width 24 height 25
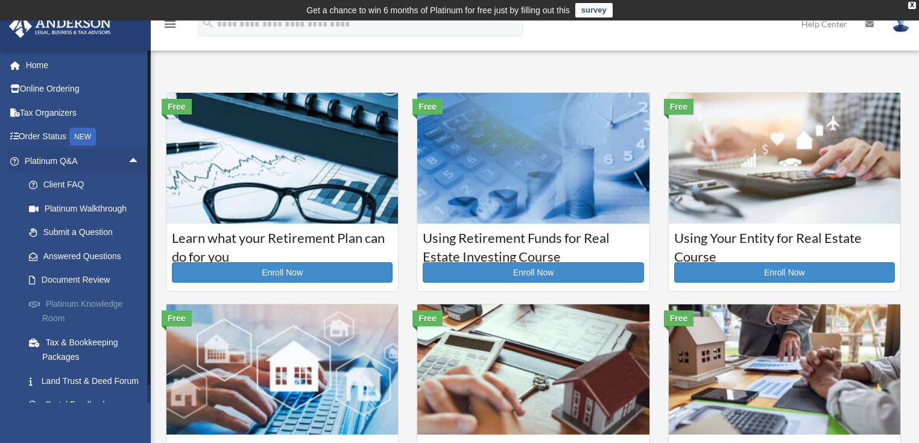
click at [62, 303] on link "Platinum Knowledge Room" at bounding box center [87, 311] width 141 height 39
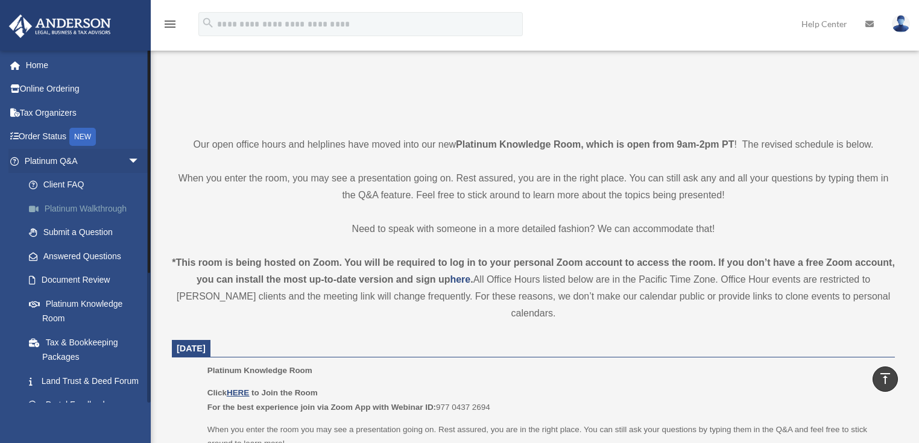
scroll to position [193, 0]
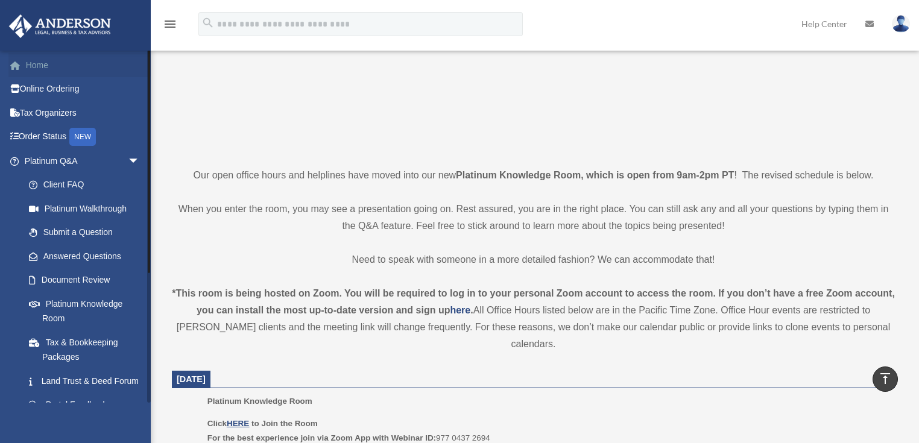
click at [37, 63] on link "Home" at bounding box center [83, 65] width 150 height 24
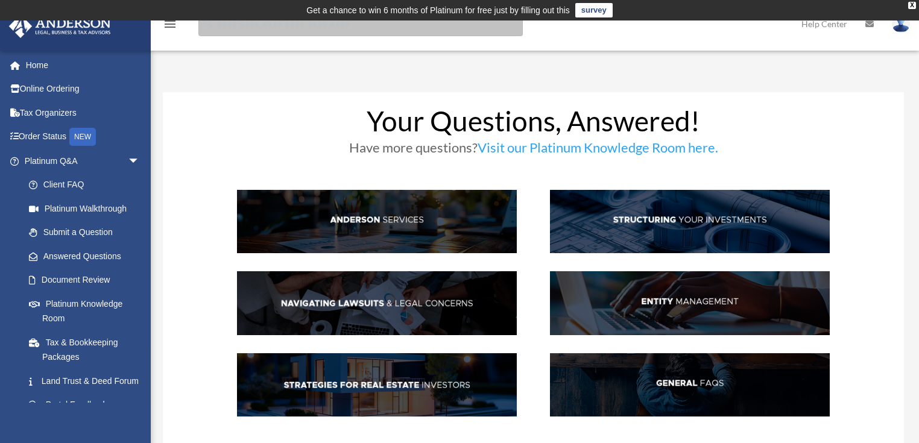
click at [348, 27] on input "search" at bounding box center [360, 24] width 324 height 24
type input "*******"
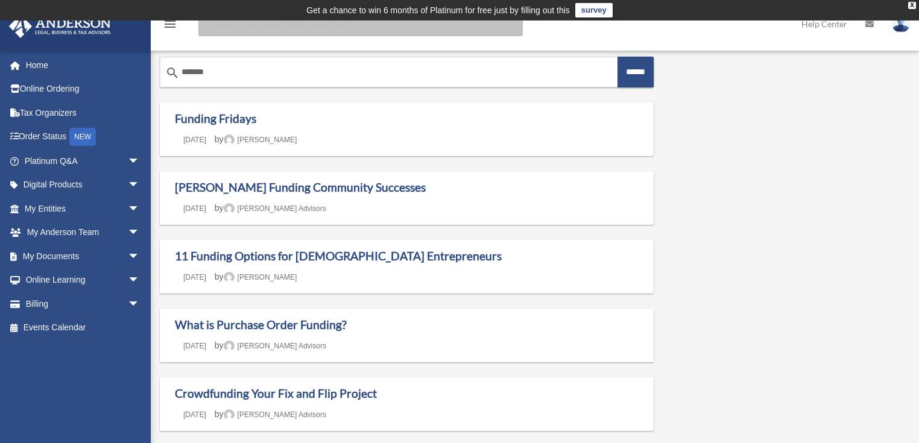
click at [258, 25] on input "Search for:" at bounding box center [360, 24] width 324 height 24
type input "**********"
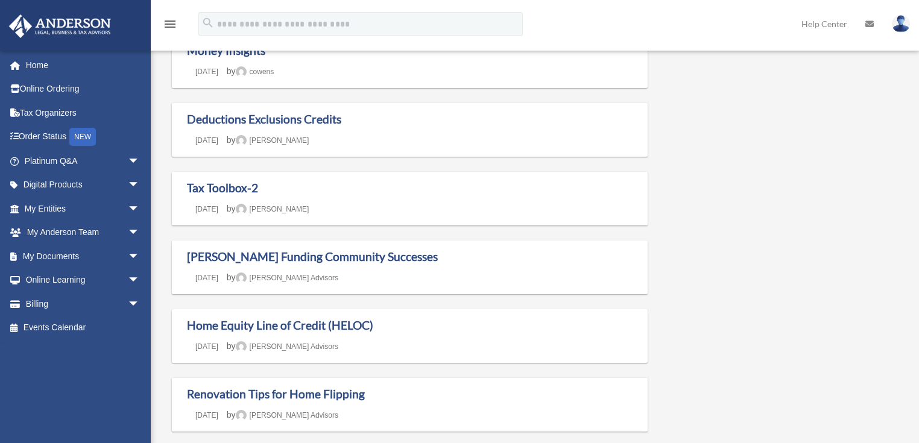
scroll to position [241, 0]
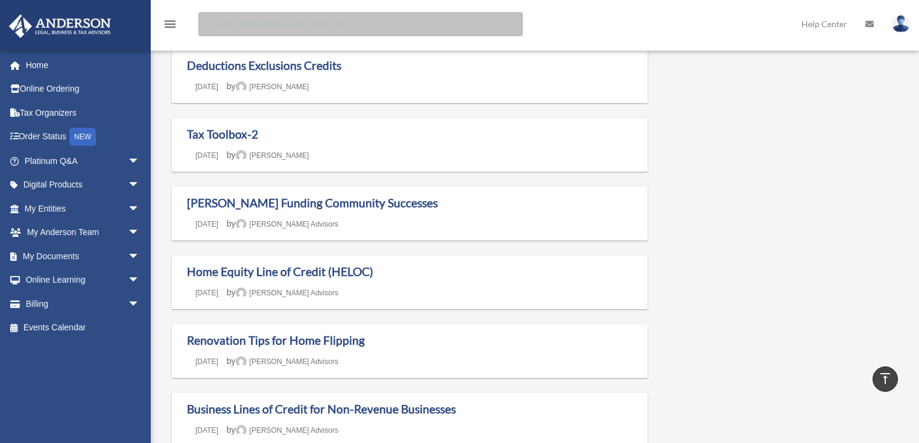
click at [270, 25] on input "Search for:" at bounding box center [360, 24] width 324 height 24
type input "**********"
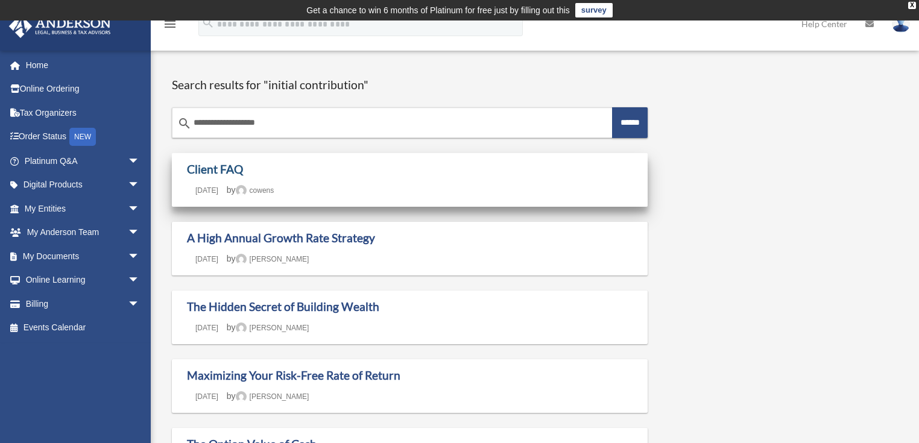
click at [225, 170] on link "Client FAQ" at bounding box center [215, 169] width 56 height 14
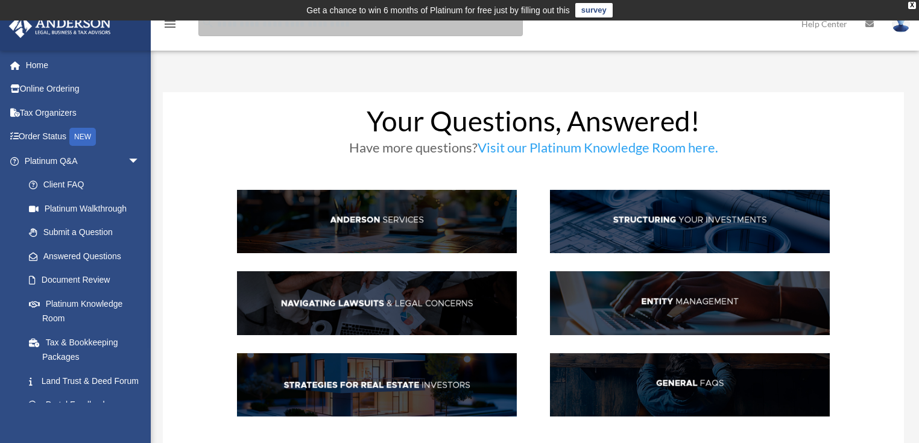
click at [298, 26] on input "search" at bounding box center [360, 24] width 324 height 24
type input "**********"
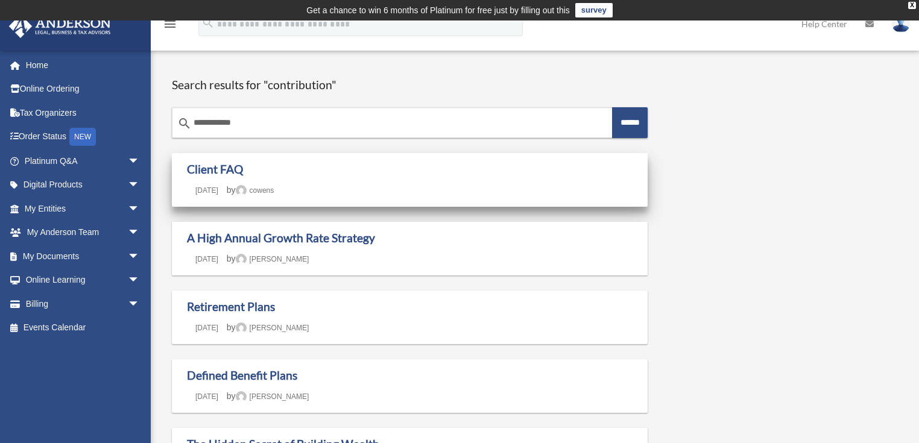
click at [274, 194] on link "cowens" at bounding box center [255, 190] width 39 height 8
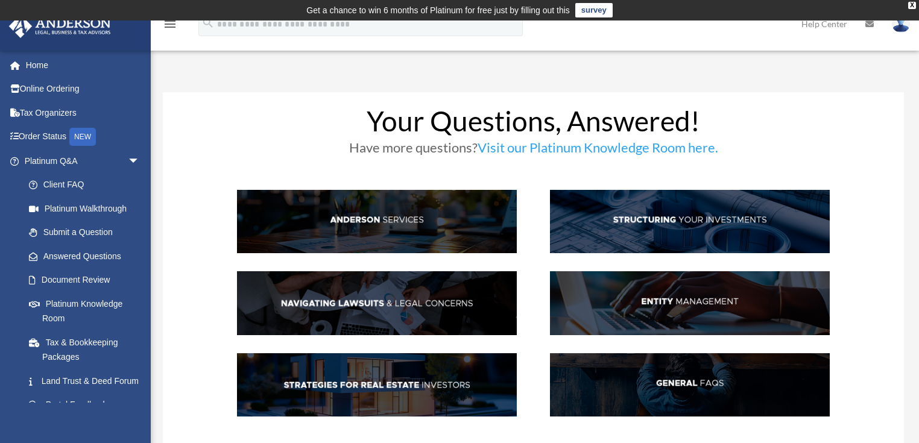
click at [680, 299] on img at bounding box center [690, 302] width 280 height 63
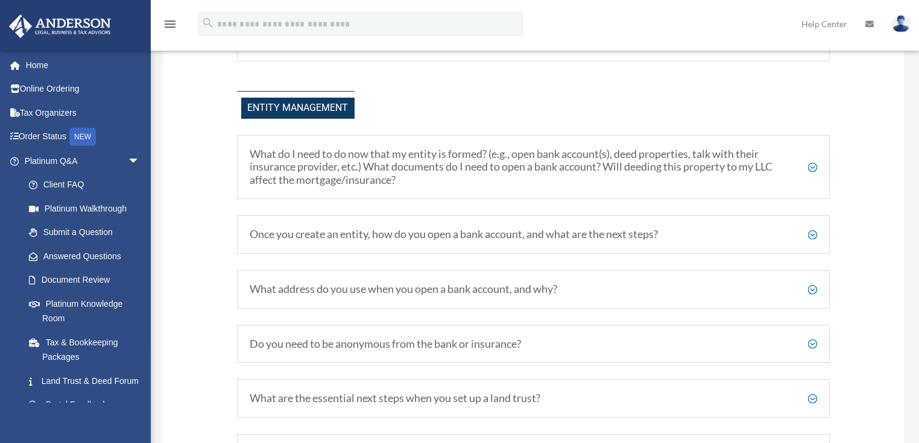
scroll to position [1347, 0]
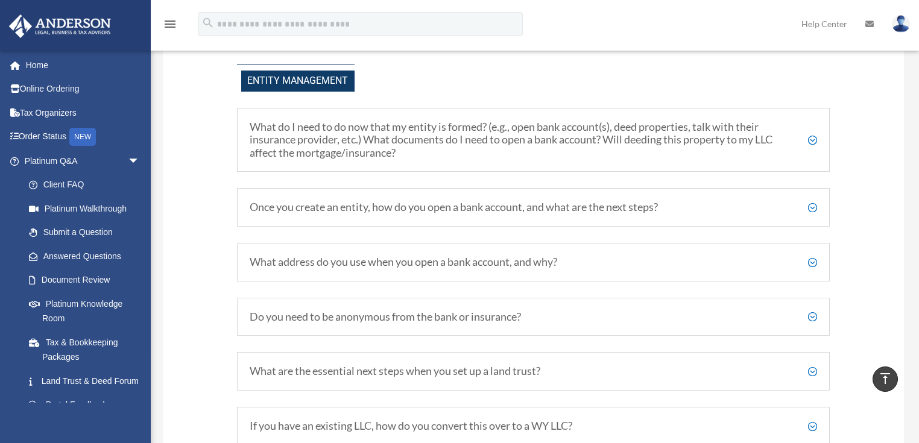
click at [812, 150] on h5 "What do I need to do now that my entity is formed? (e.g., open bank account(s),…" at bounding box center [534, 140] width 568 height 39
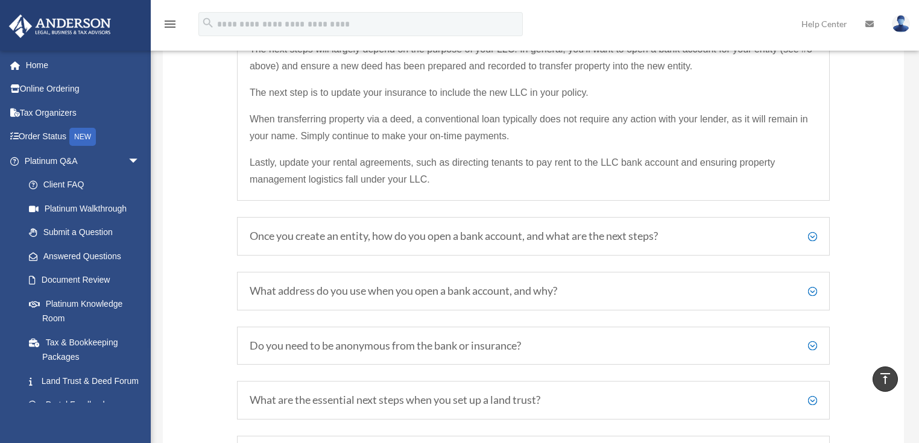
scroll to position [1492, 0]
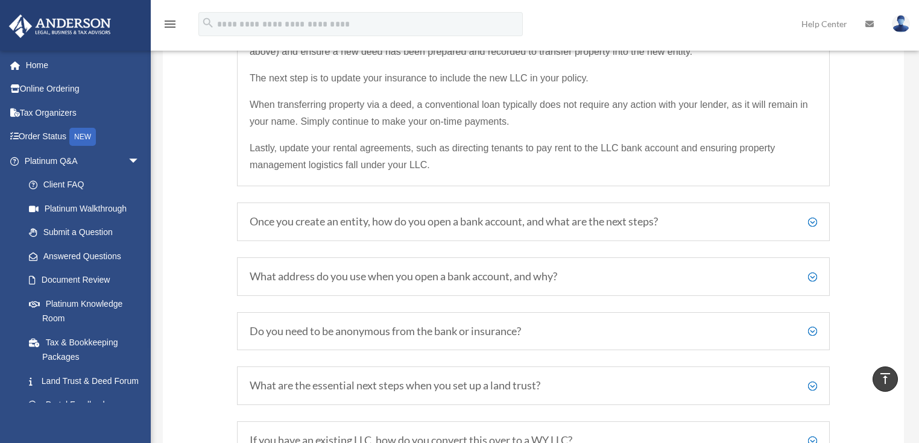
click at [812, 229] on h5 "Once you create an entity, how do you open a bank account, and what are the nex…" at bounding box center [534, 221] width 568 height 13
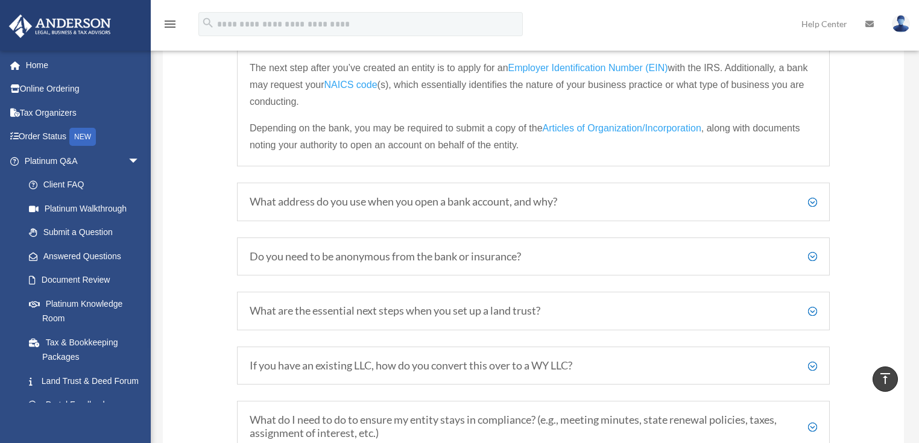
scroll to position [1530, 0]
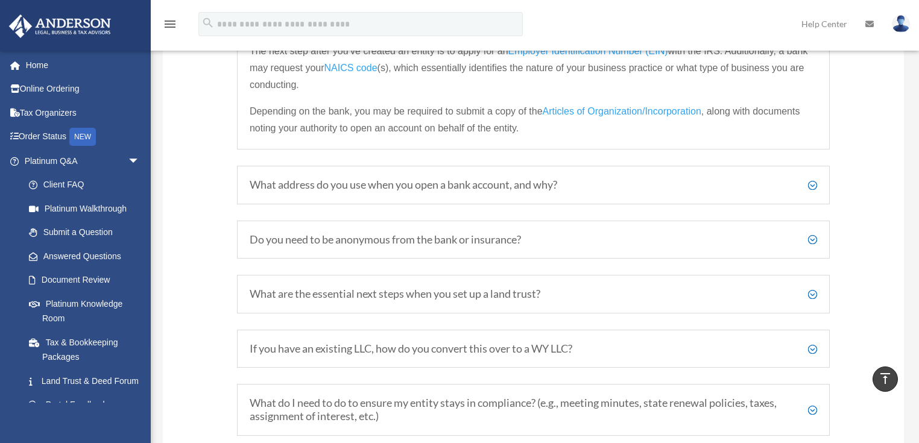
click at [814, 247] on h5 "Do you need to be anonymous from the bank or insurance?" at bounding box center [534, 239] width 568 height 13
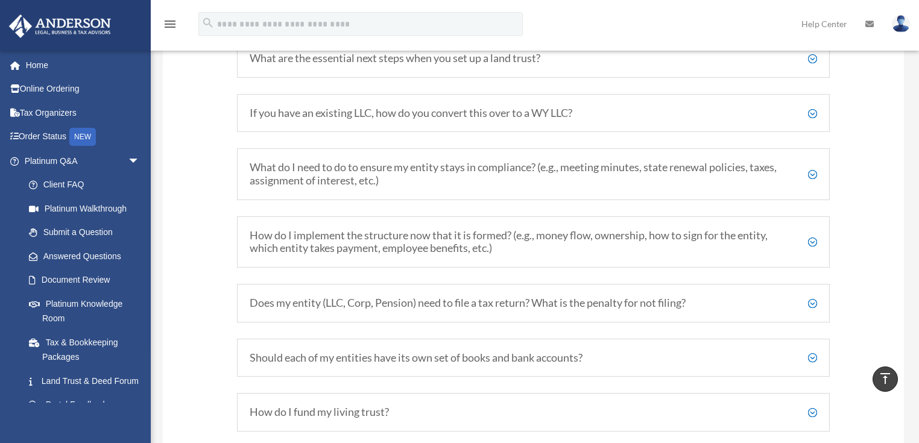
scroll to position [1771, 0]
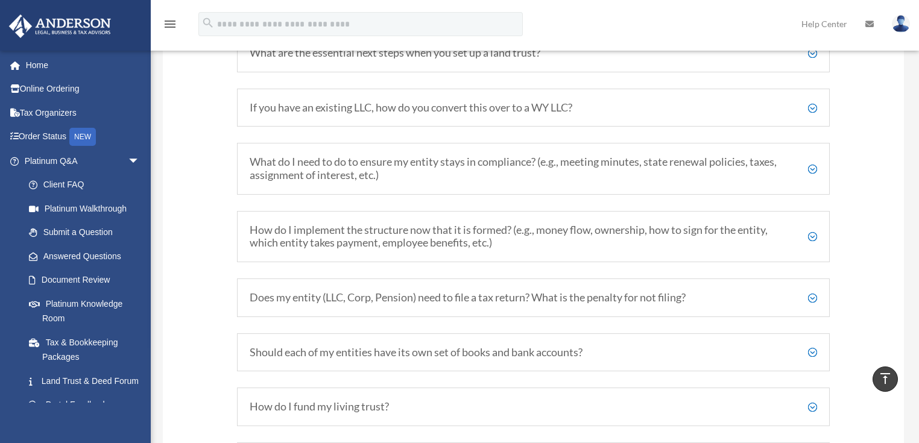
click at [815, 176] on h5 "What do I need to do to ensure my entity stays in compliance? (e.g., meeting mi…" at bounding box center [534, 169] width 568 height 26
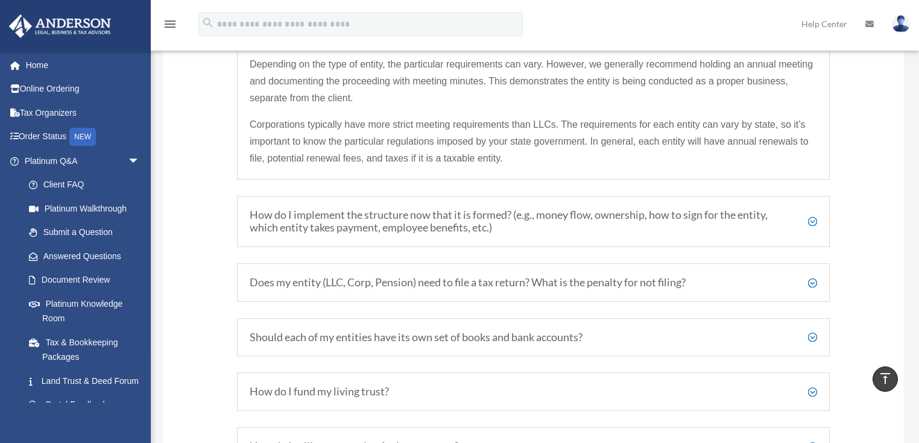
scroll to position [1820, 0]
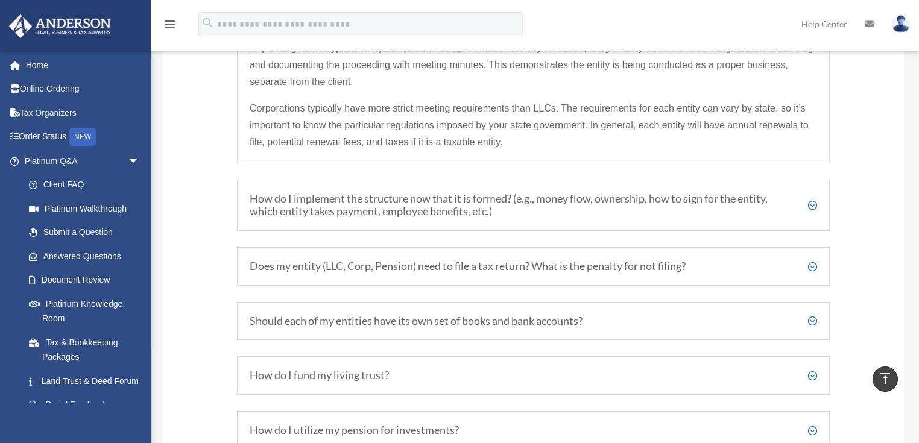
click at [815, 214] on h5 "How do I implement the structure now that it is formed? (e.g., money flow, owne…" at bounding box center [534, 205] width 568 height 26
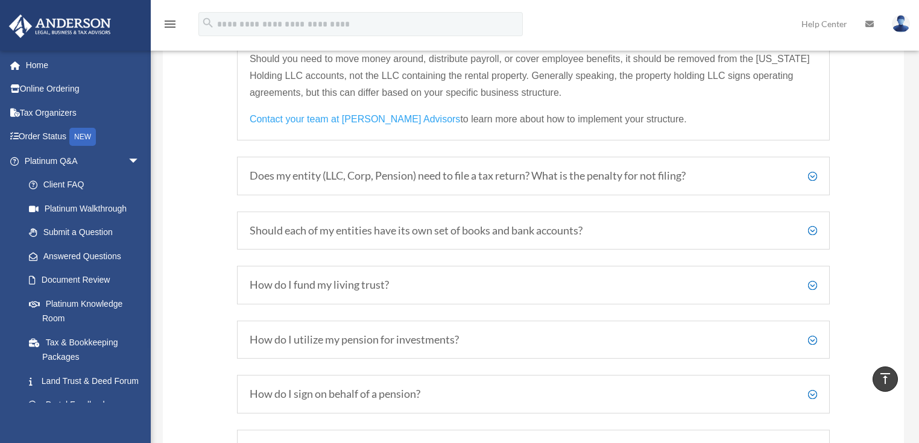
scroll to position [1964, 0]
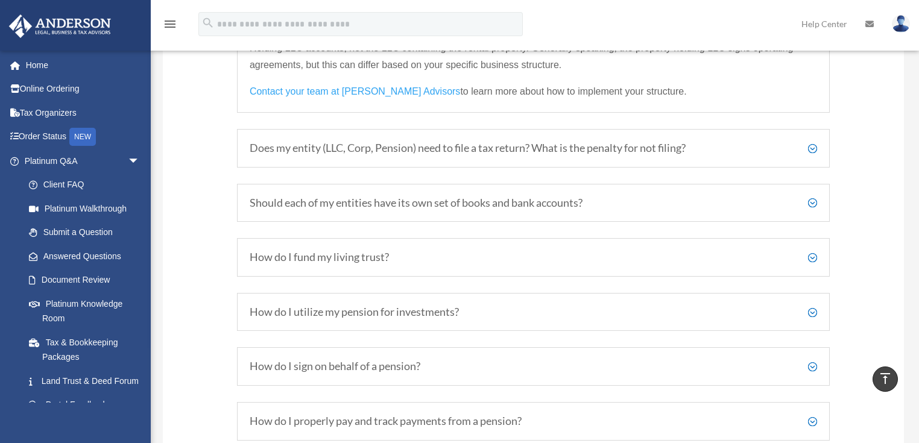
click at [812, 210] on h5 "Should each of my entities have its own set of books and bank accounts?" at bounding box center [534, 203] width 568 height 13
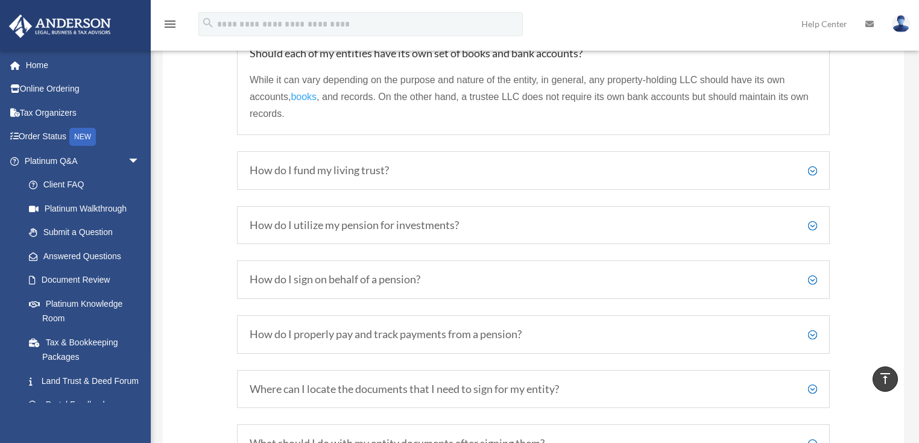
click at [814, 176] on h5 "How do I fund my living trust?" at bounding box center [534, 170] width 568 height 13
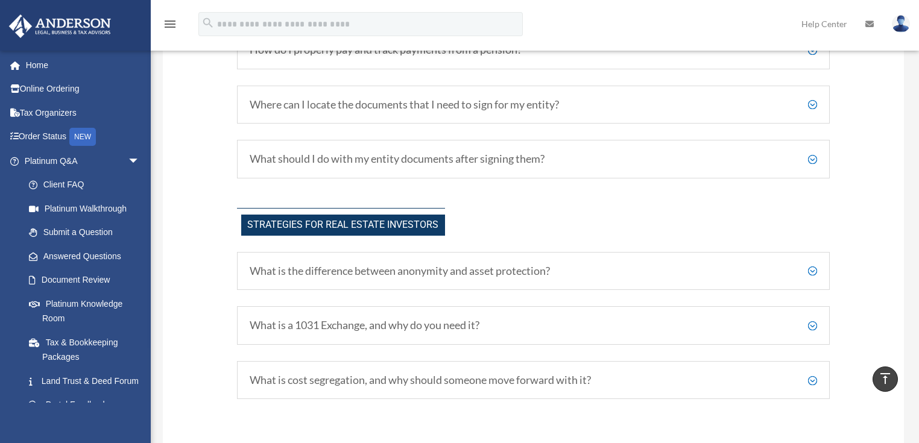
scroll to position [2254, 0]
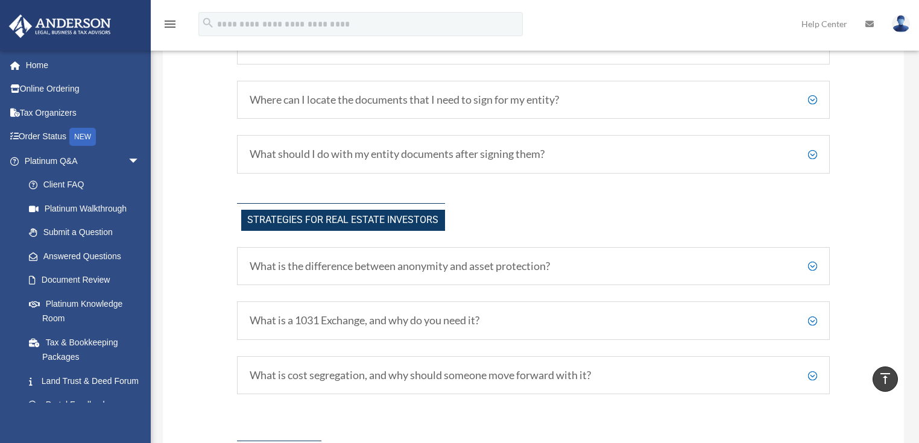
click at [811, 159] on h5 "What should I do with my entity documents after signing them?" at bounding box center [534, 154] width 568 height 13
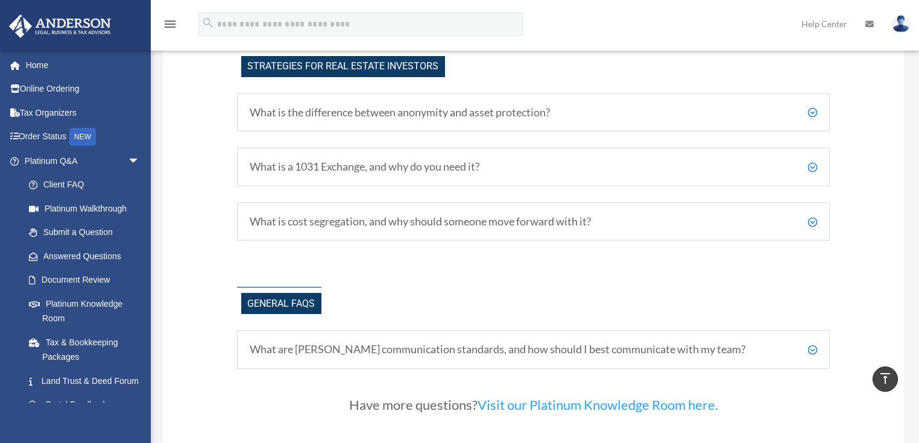
scroll to position [2432, 0]
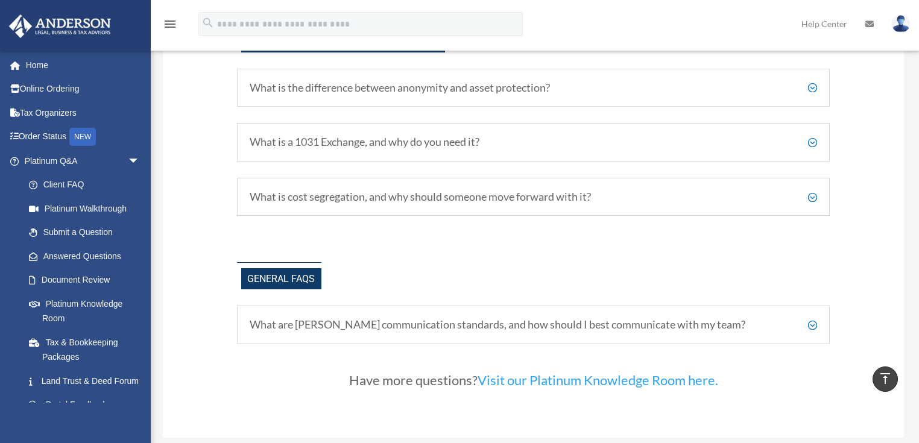
click at [813, 191] on h5 "What is cost segregation, and why should someone move forward with it?" at bounding box center [534, 197] width 568 height 13
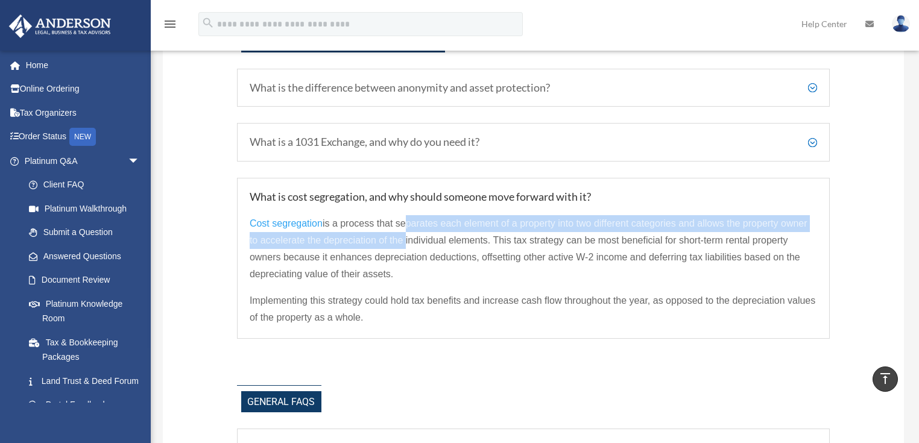
drag, startPoint x: 405, startPoint y: 210, endPoint x: 403, endPoint y: 232, distance: 21.8
click at [403, 232] on span "is a process that separates each element of a property into two different categ…" at bounding box center [529, 248] width 558 height 61
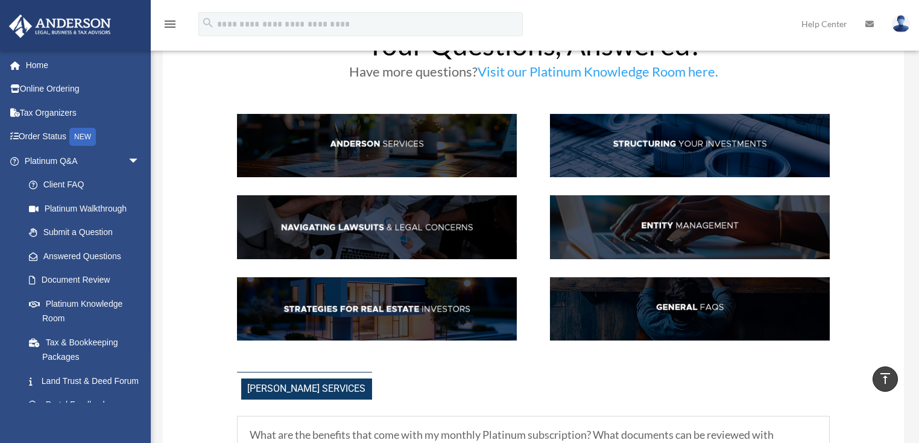
scroll to position [0, 0]
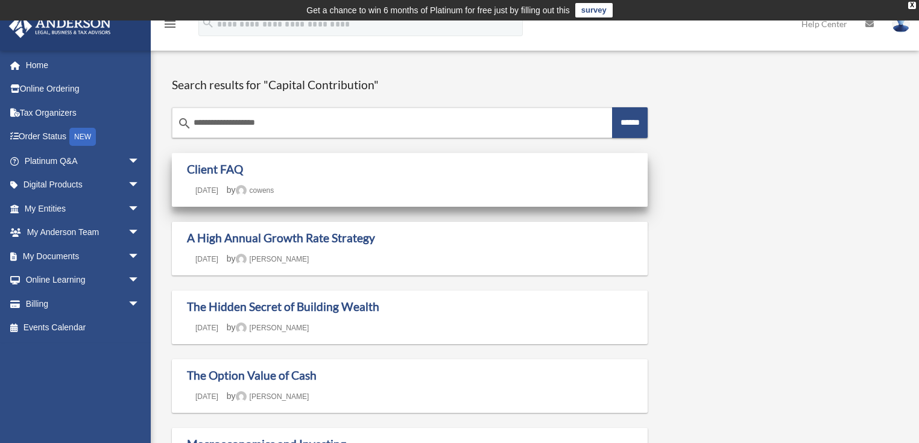
click at [358, 185] on div "Client FAQ Last updated March 7, 2025 December 11, 2024 by cowens" at bounding box center [410, 180] width 446 height 36
click at [232, 171] on link "Client FAQ" at bounding box center [215, 169] width 56 height 14
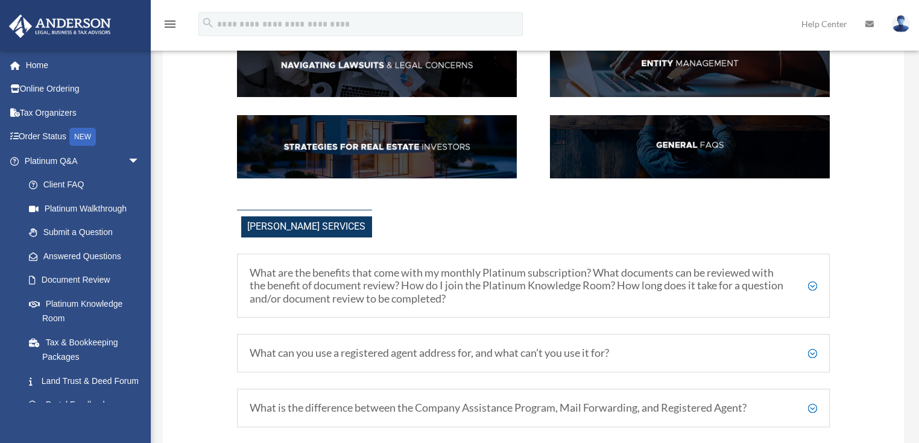
scroll to position [338, 0]
